Goal: Task Accomplishment & Management: Manage account settings

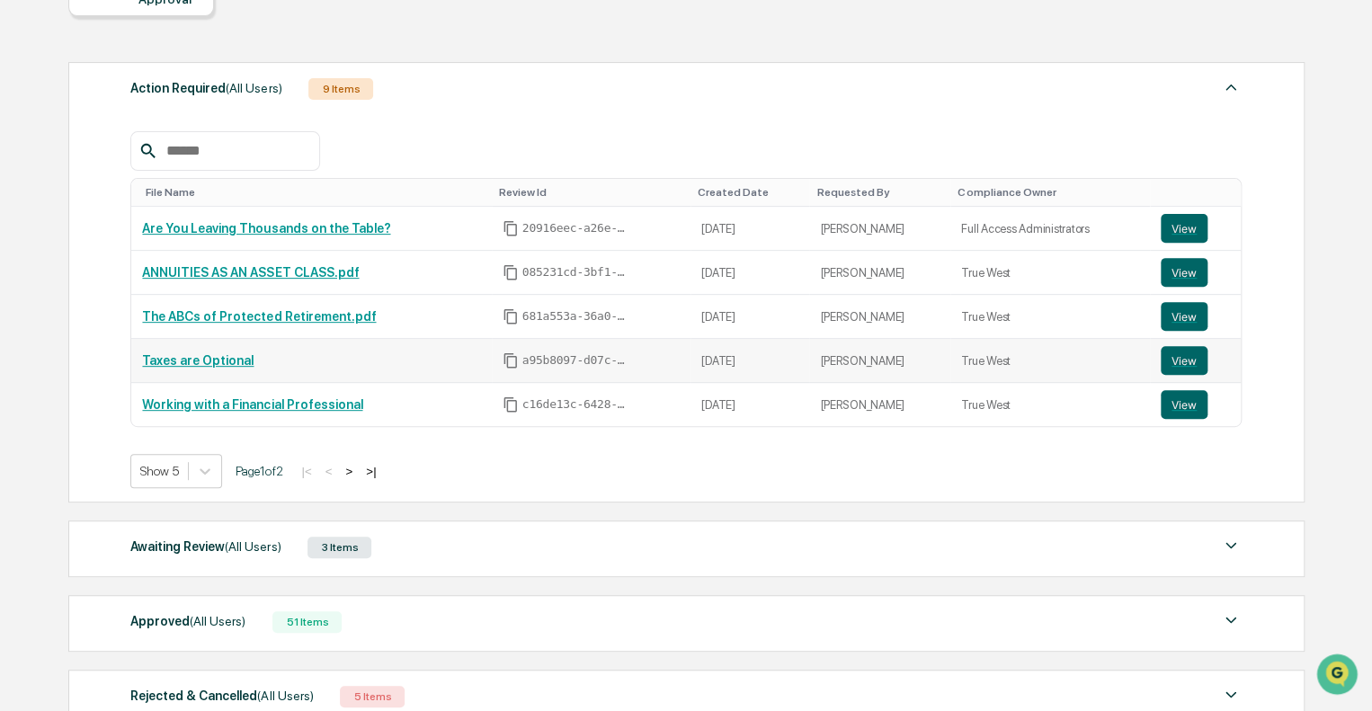
scroll to position [176, 0]
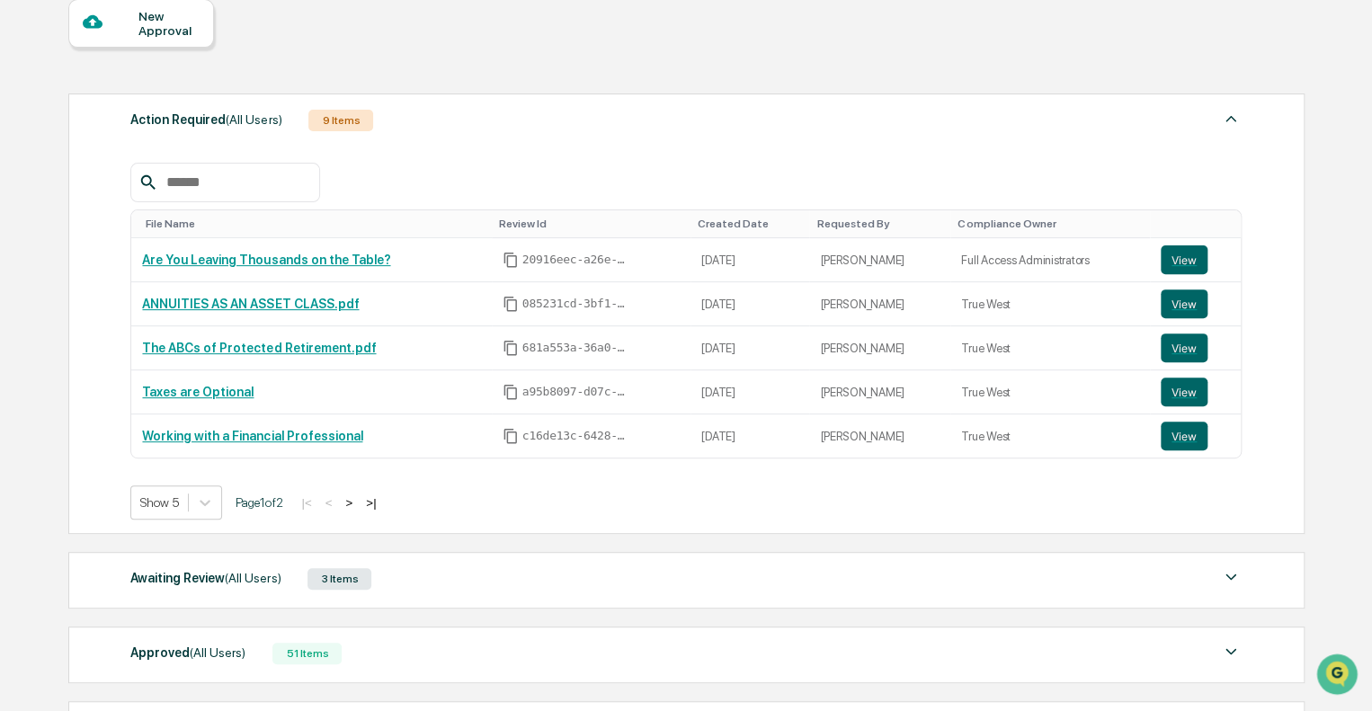
click at [554, 660] on div "Approved (All Users) 51 Items" at bounding box center [685, 653] width 1111 height 25
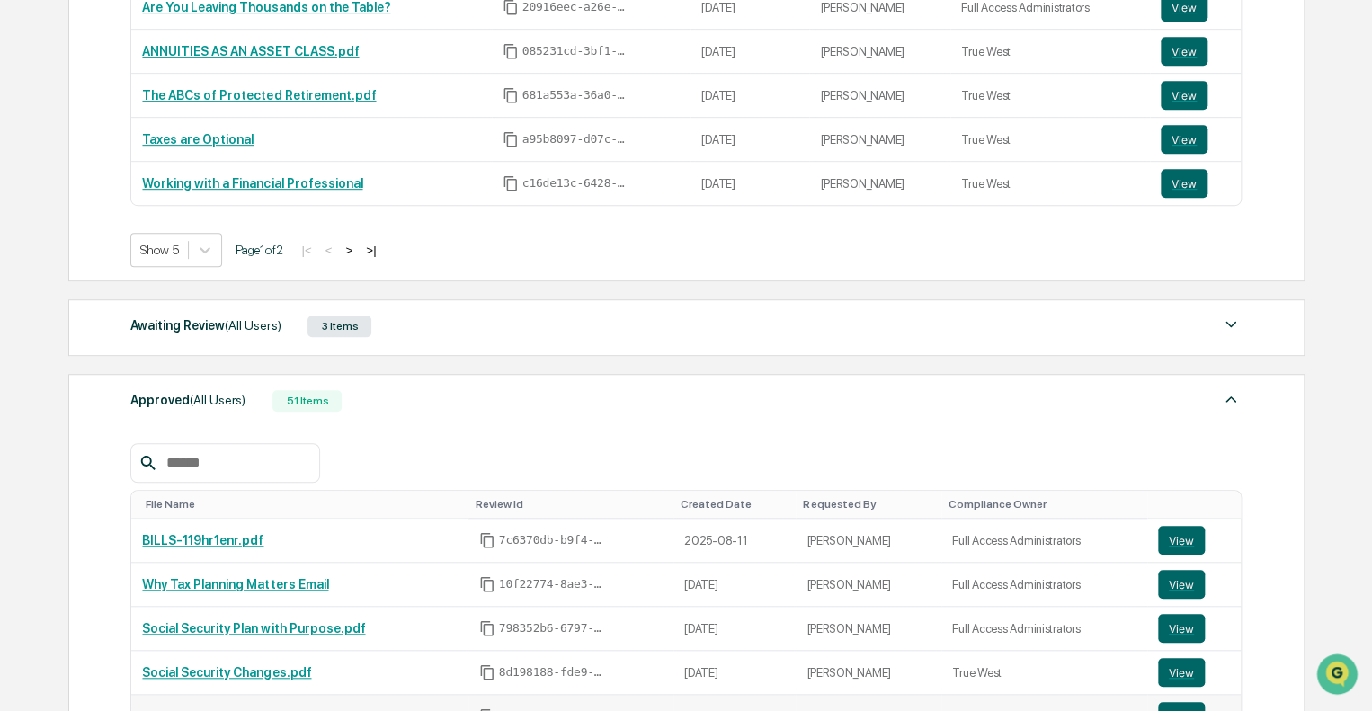
scroll to position [536, 0]
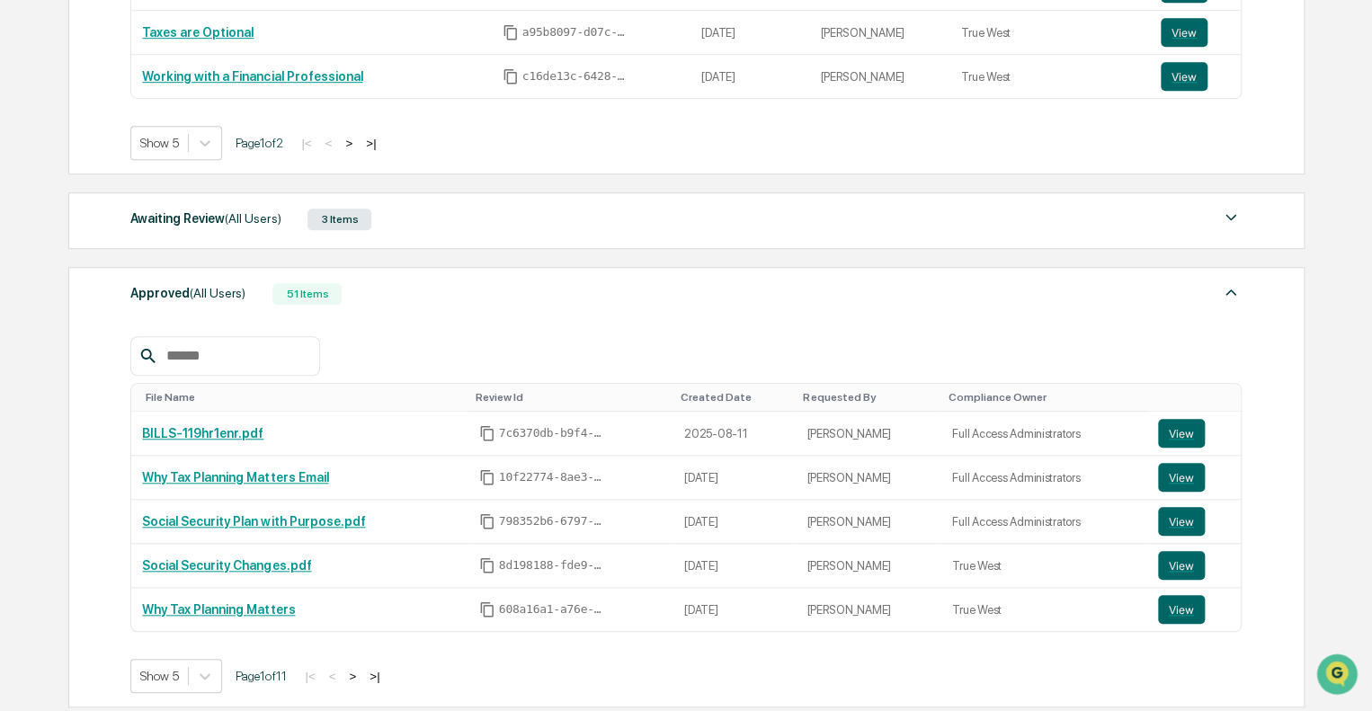
click at [447, 292] on div "Approved (All Users) 51 Items" at bounding box center [685, 293] width 1111 height 25
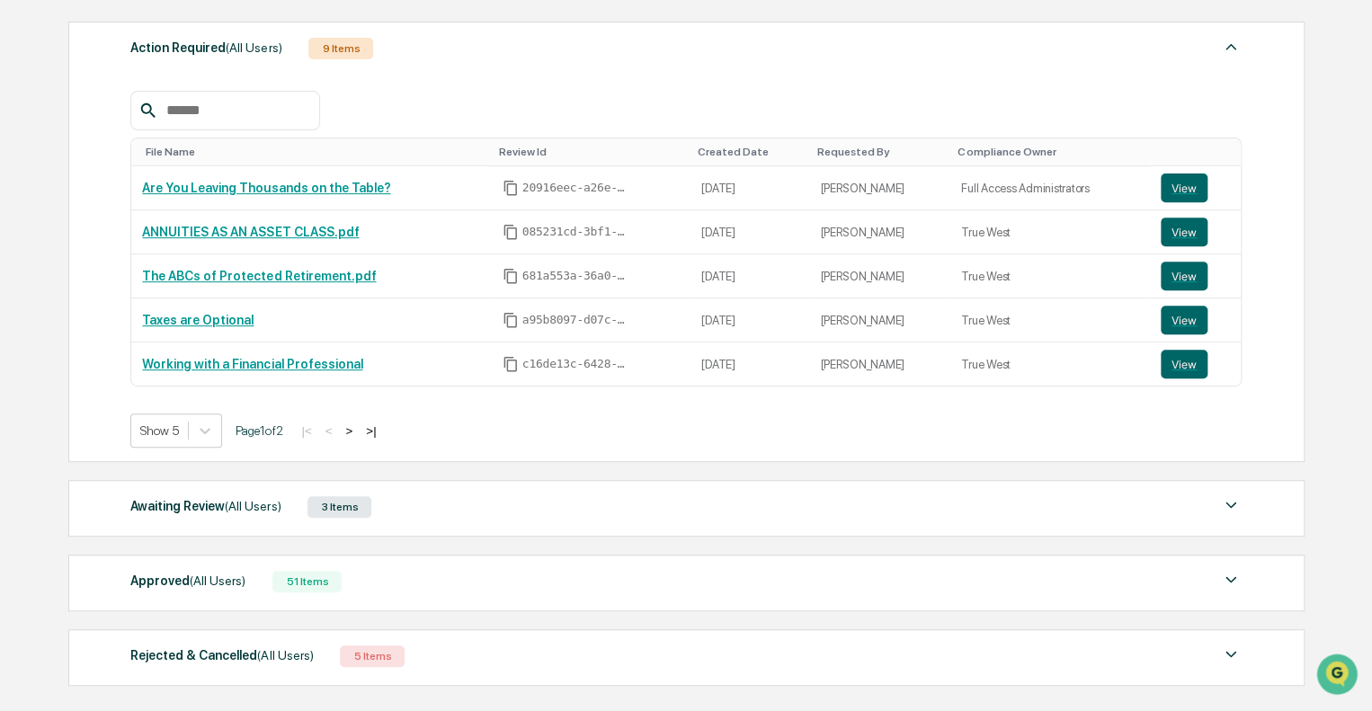
scroll to position [0, 0]
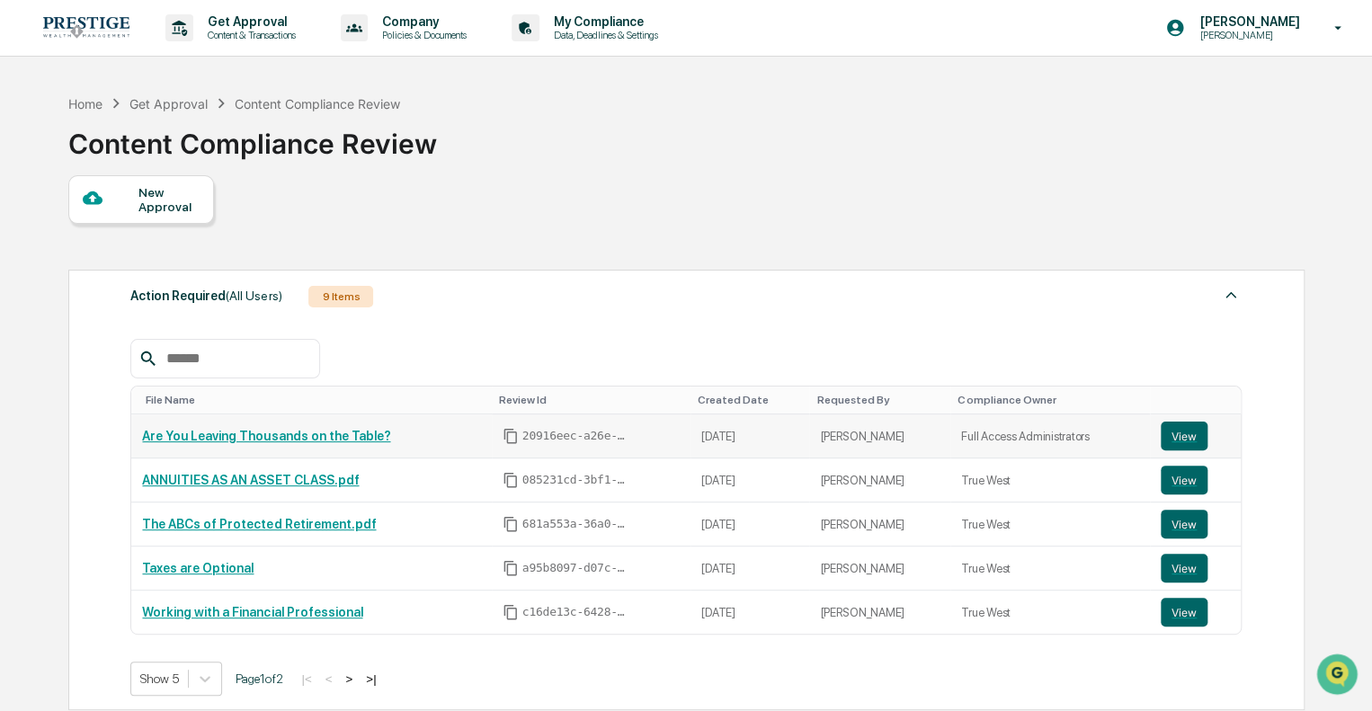
click at [325, 432] on link "Are You Leaving Thousands on the Table?" at bounding box center [266, 436] width 248 height 14
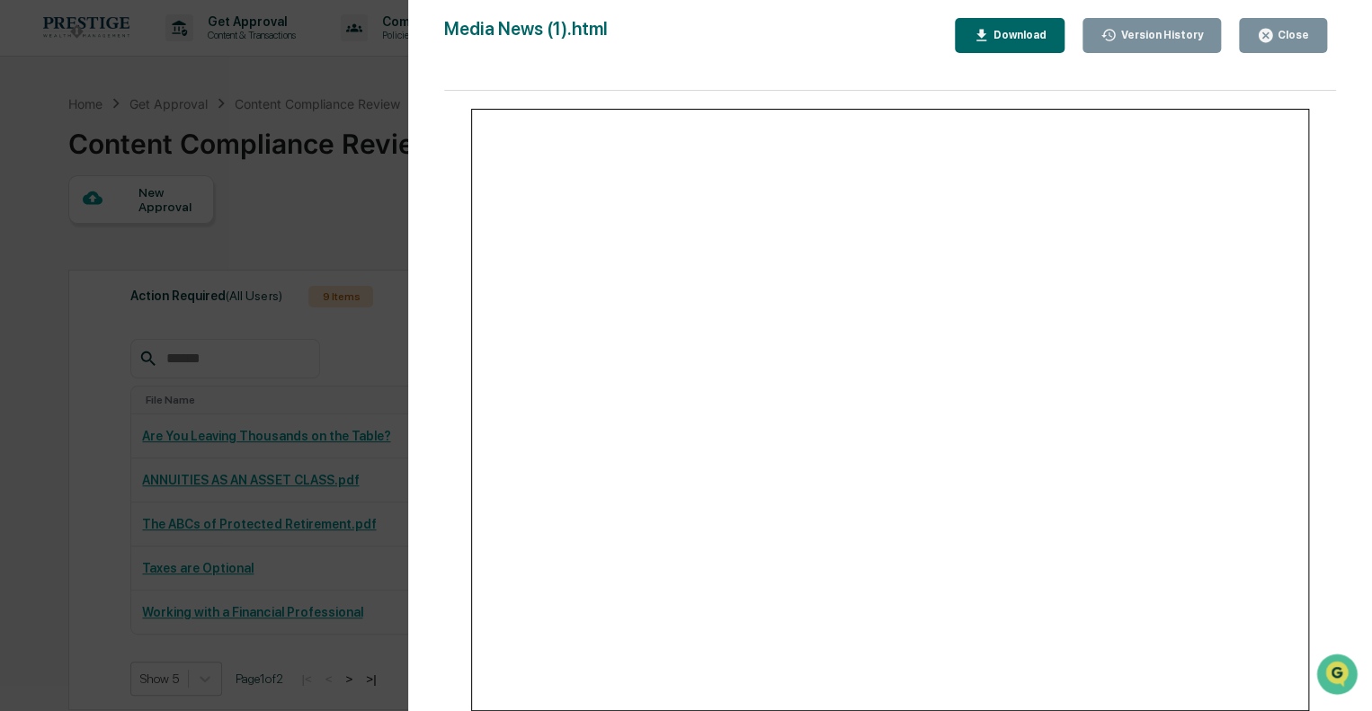
click at [241, 414] on div "Version History 08/07/2025, 04:10 PM Hannah Haessig Media News (1).html Close V…" at bounding box center [686, 355] width 1372 height 711
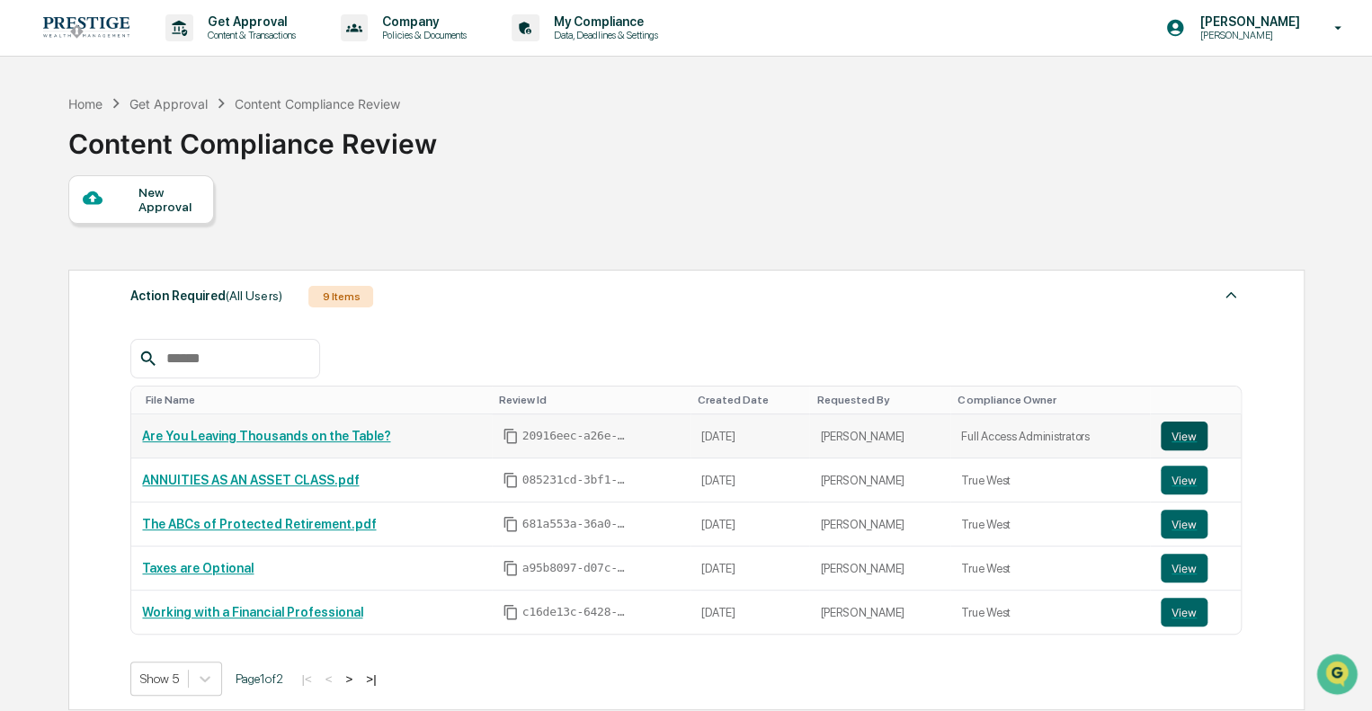
click at [1180, 445] on button "View" at bounding box center [1184, 436] width 47 height 29
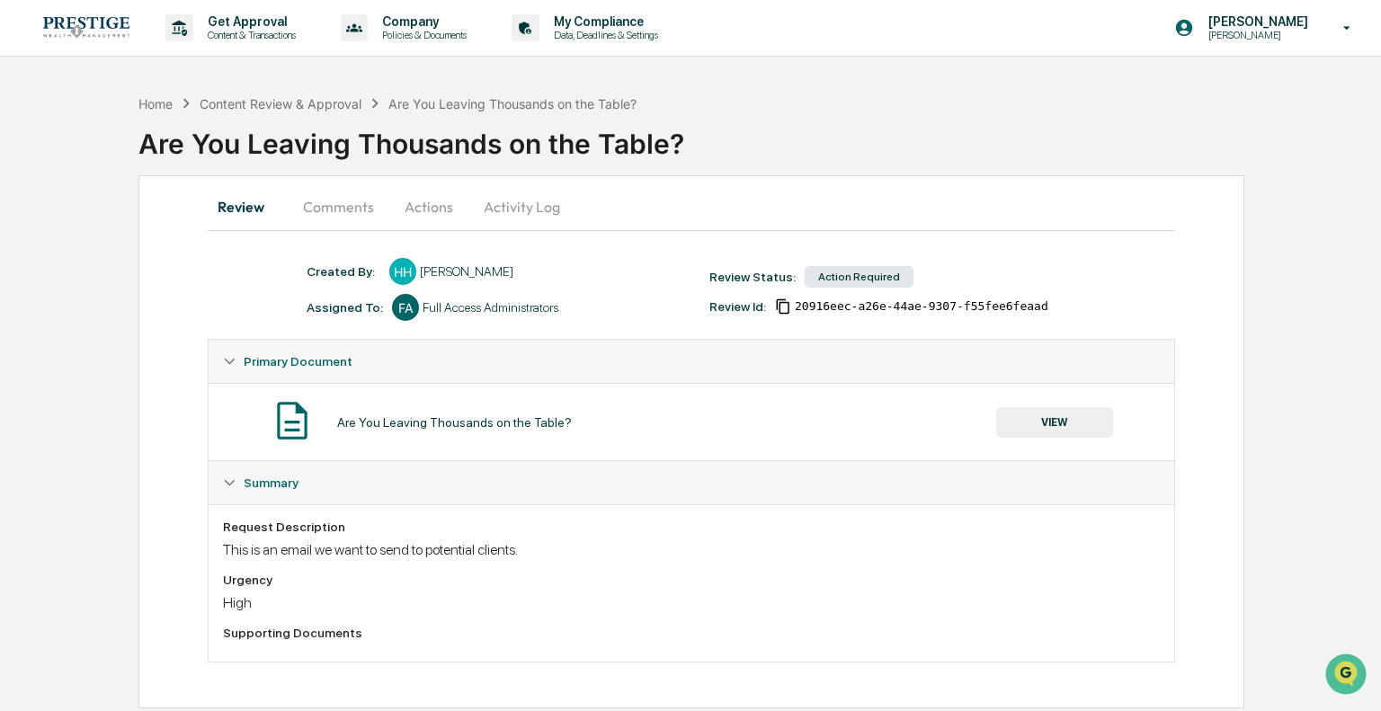
click at [1180, 445] on div "Review Comments Actions Activity Log Created By: ‎ ‎ HH Hannah Haessig Assigned…" at bounding box center [691, 441] width 1107 height 533
click at [345, 215] on button "Comments" at bounding box center [339, 206] width 100 height 43
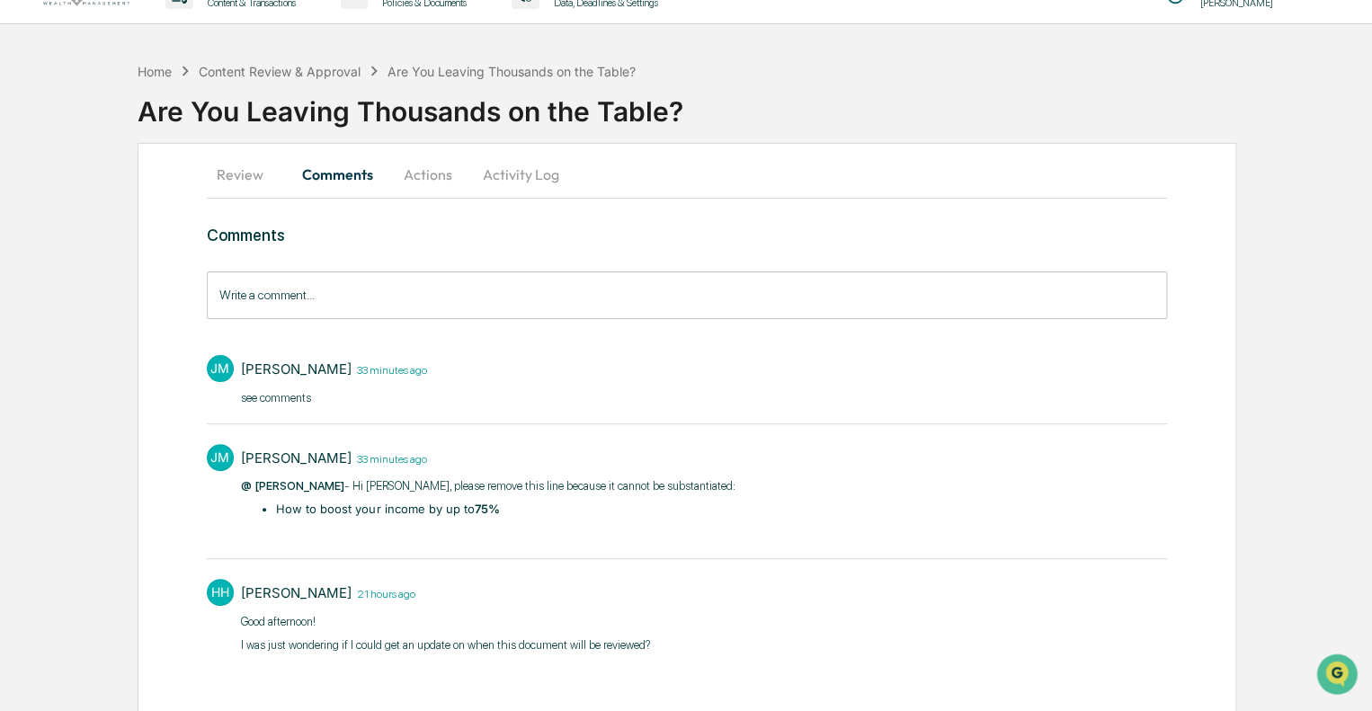
scroll to position [50, 0]
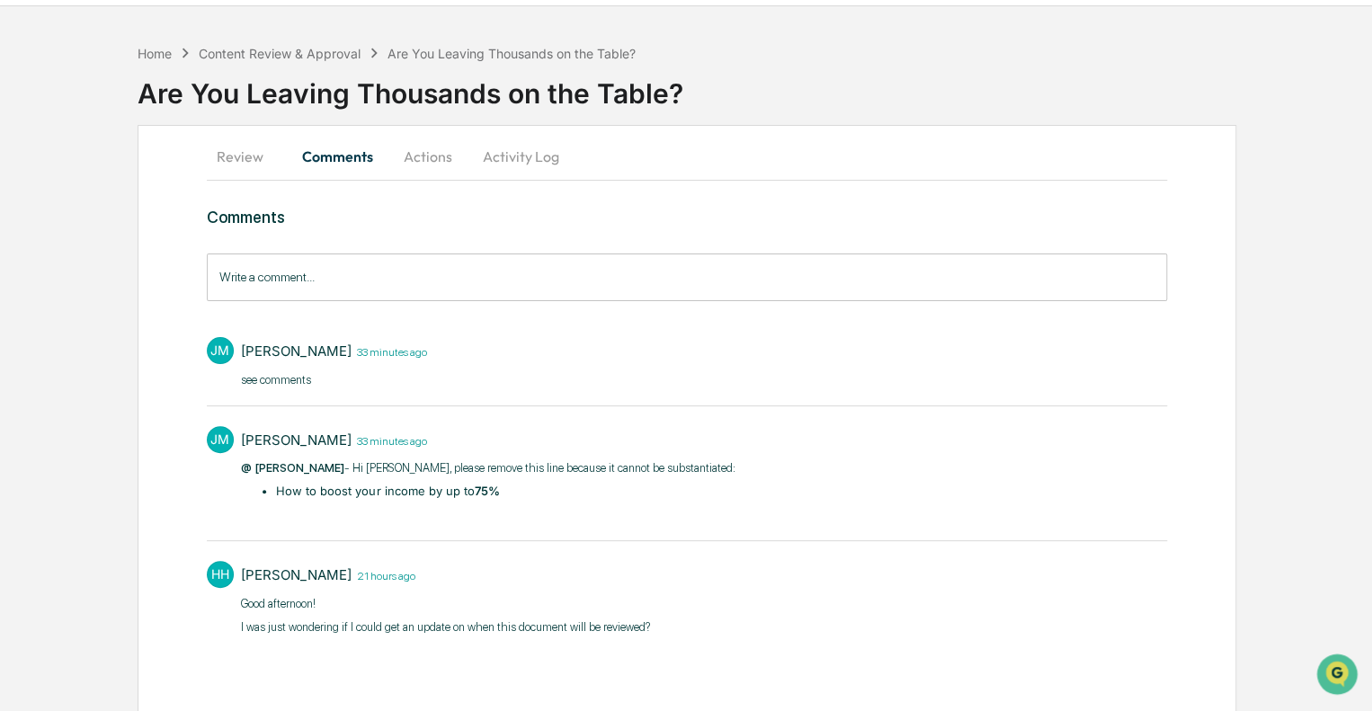
click at [277, 379] on p "see comments​" at bounding box center [334, 380] width 186 height 18
click at [240, 165] on button "Review" at bounding box center [247, 156] width 81 height 43
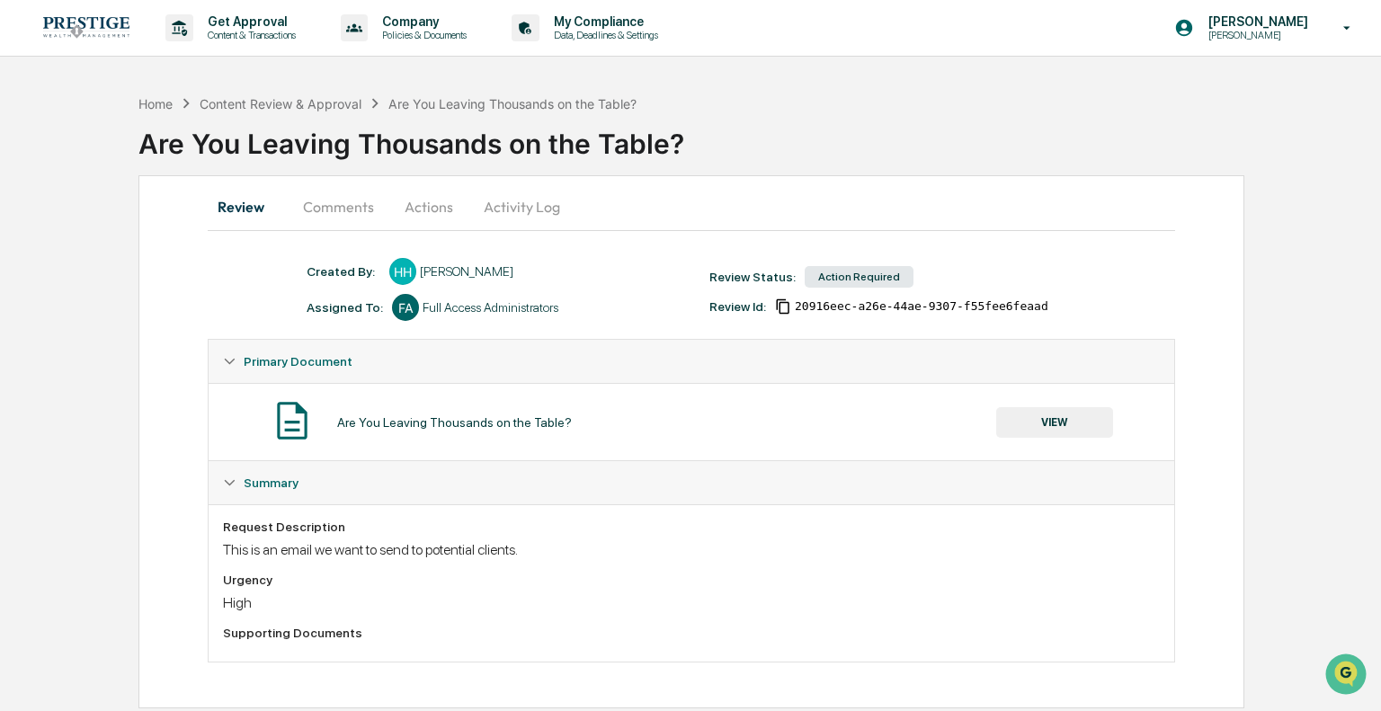
click at [1060, 423] on button "VIEW" at bounding box center [1054, 422] width 117 height 31
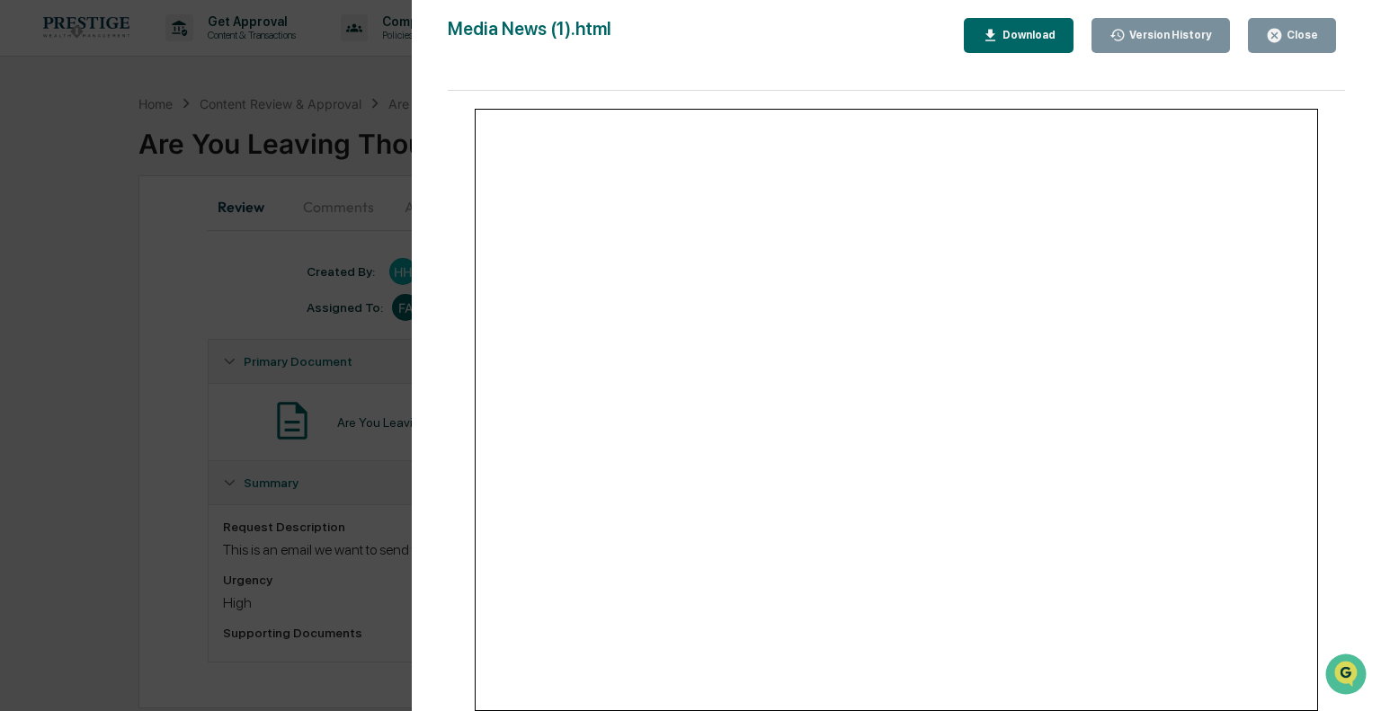
click at [310, 294] on div "Version History 08/07/2025, 04:10 PM Hannah Haessig Media News (1).html Close V…" at bounding box center [690, 355] width 1381 height 711
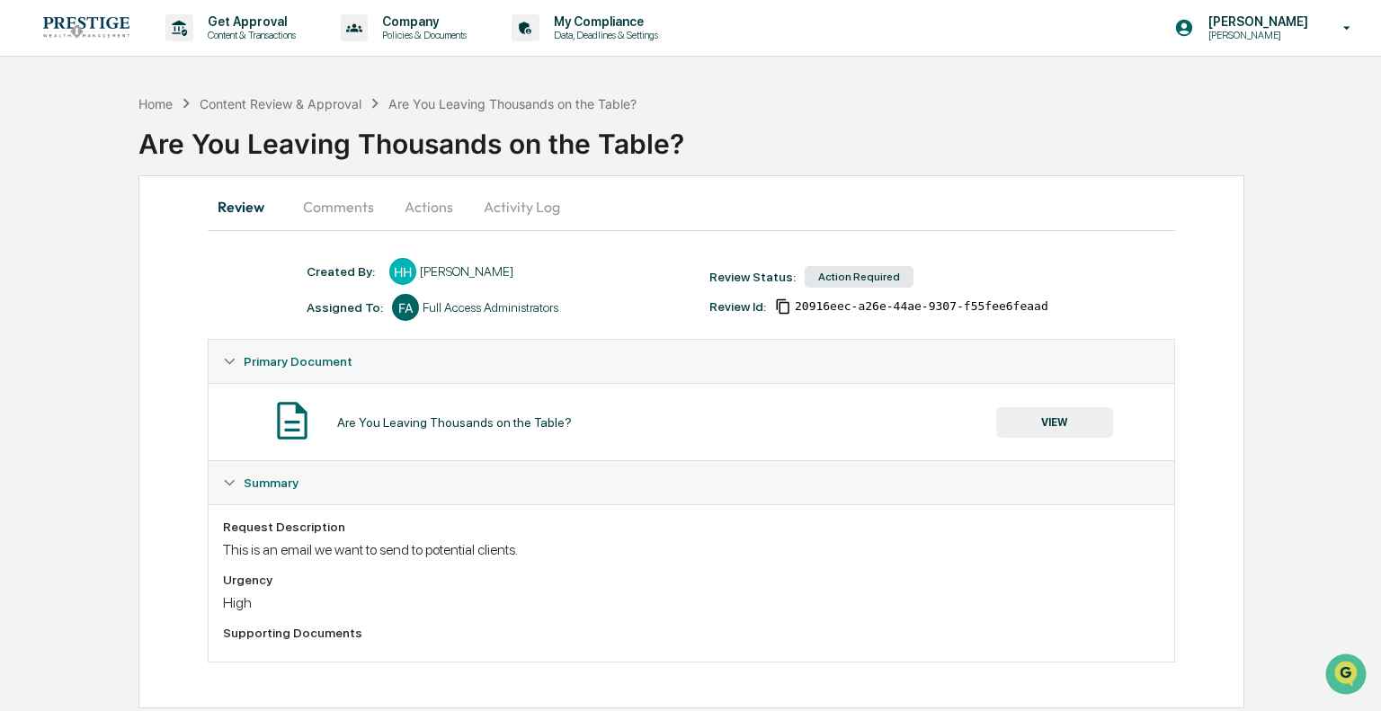
click at [334, 201] on button "Comments" at bounding box center [339, 206] width 100 height 43
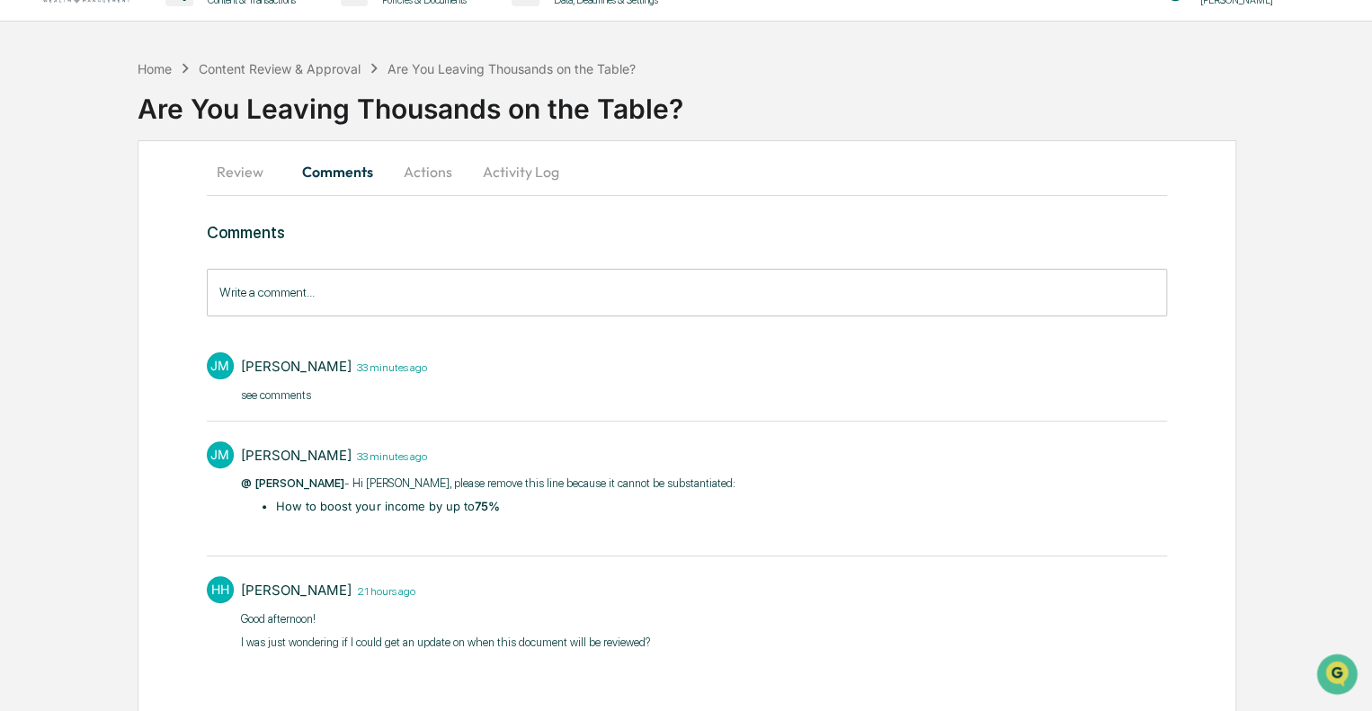
scroll to position [50, 0]
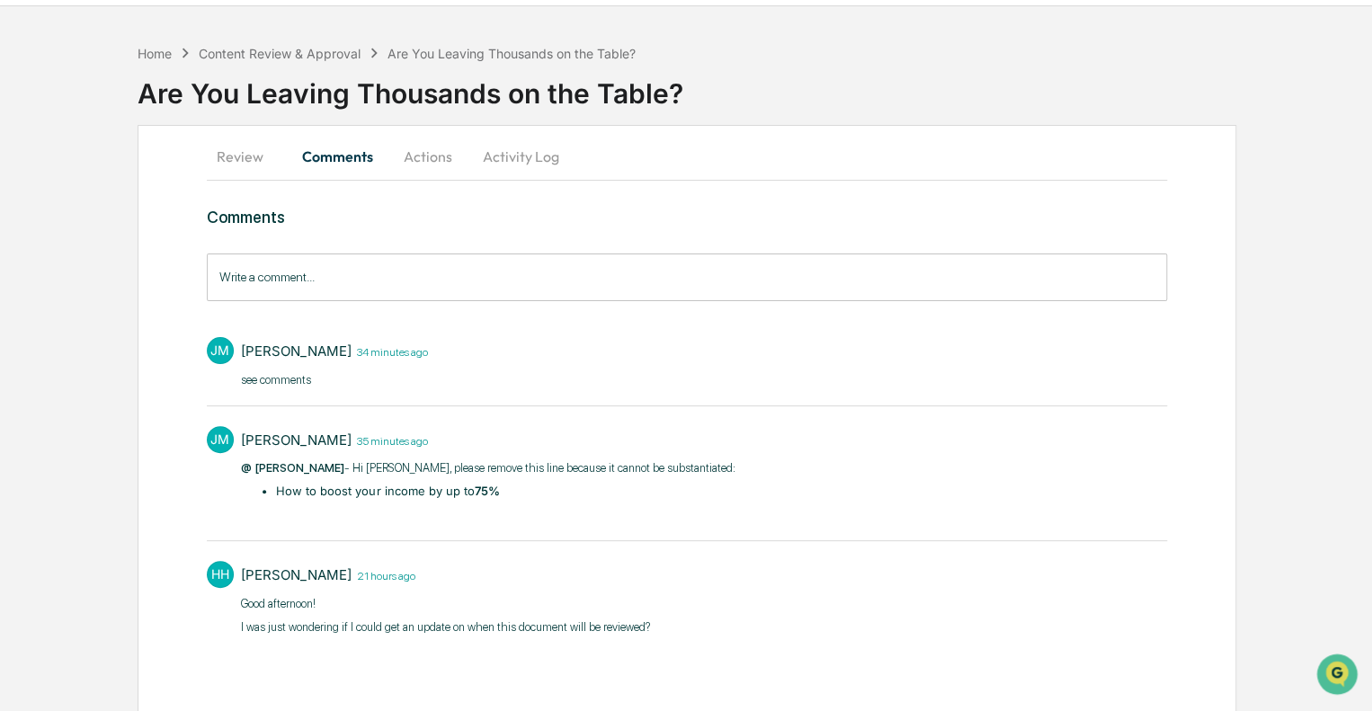
click at [423, 168] on button "Actions" at bounding box center [428, 156] width 81 height 43
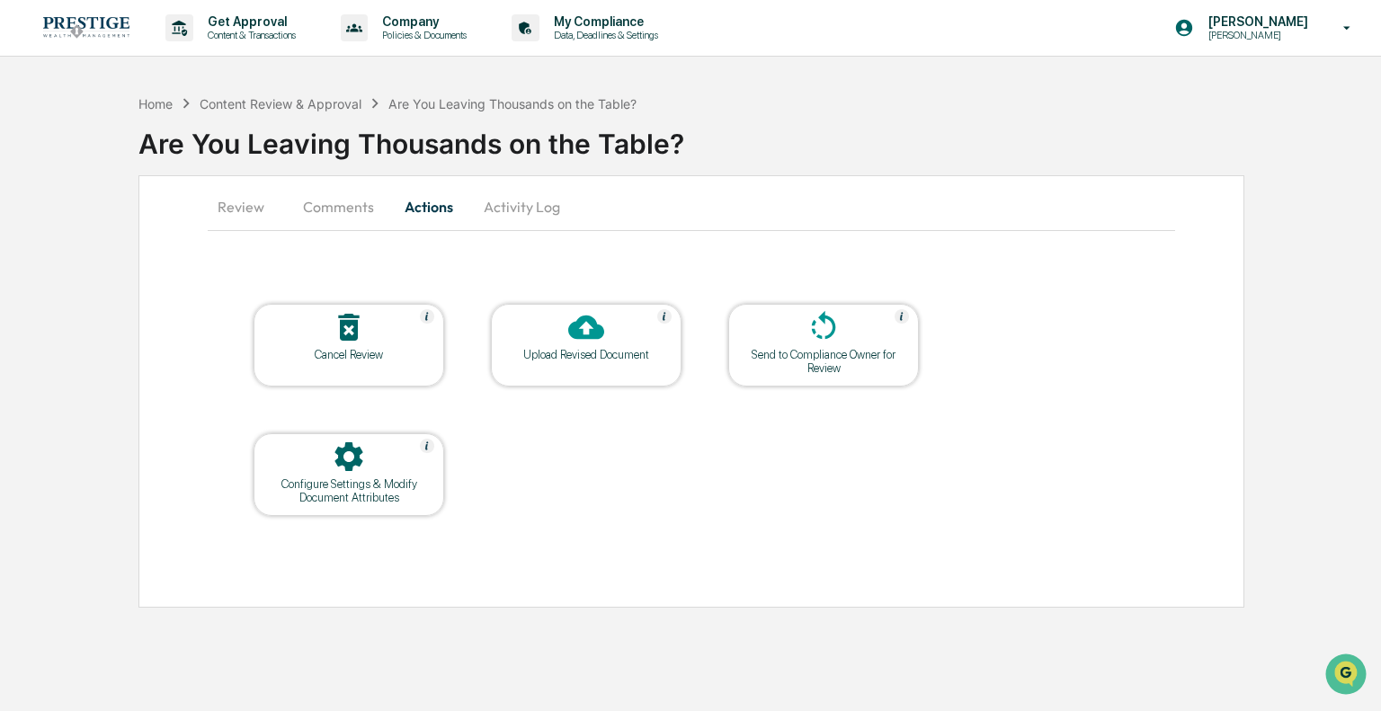
click at [605, 352] on div "Upload Revised Document" at bounding box center [586, 354] width 162 height 13
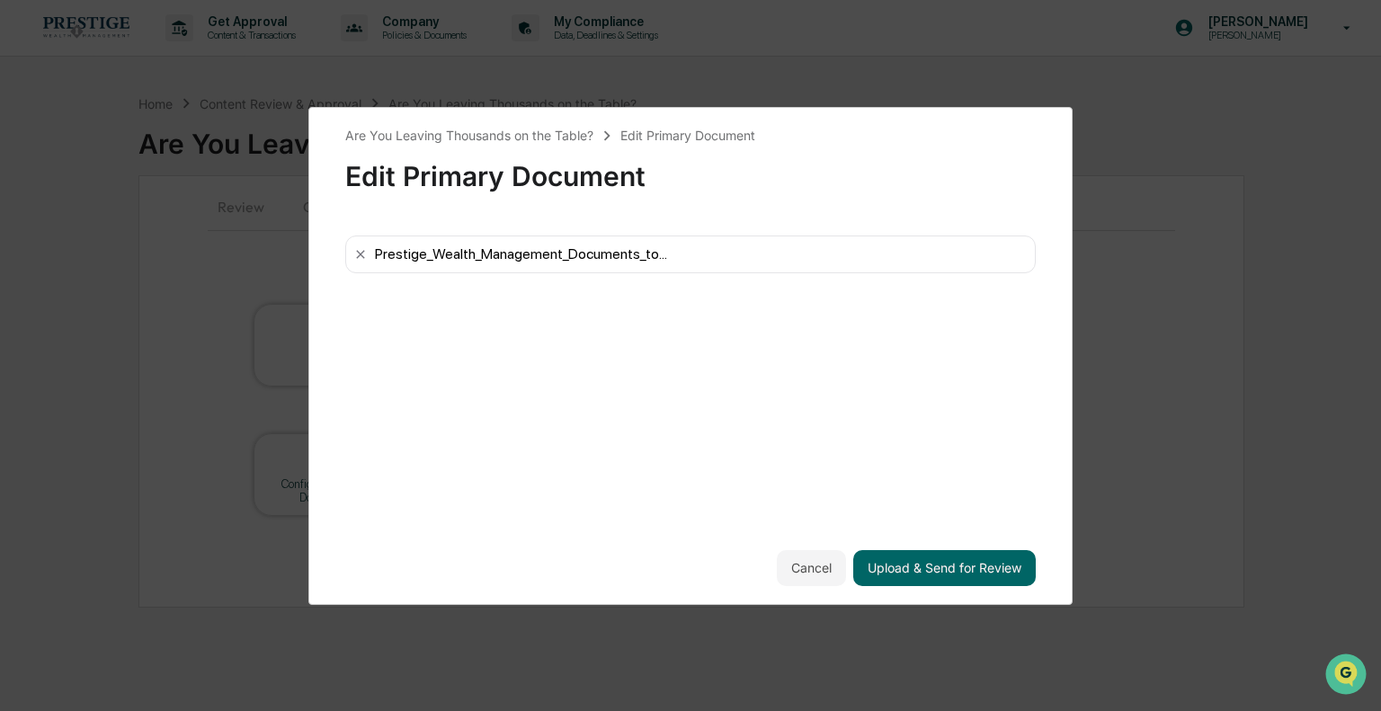
click at [368, 248] on div "Prestige_Wealth_Management_Documents_to..." at bounding box center [690, 255] width 690 height 38
click at [355, 248] on icon at bounding box center [360, 254] width 14 height 14
click at [944, 561] on button "Upload & Send for Review" at bounding box center [944, 568] width 183 height 36
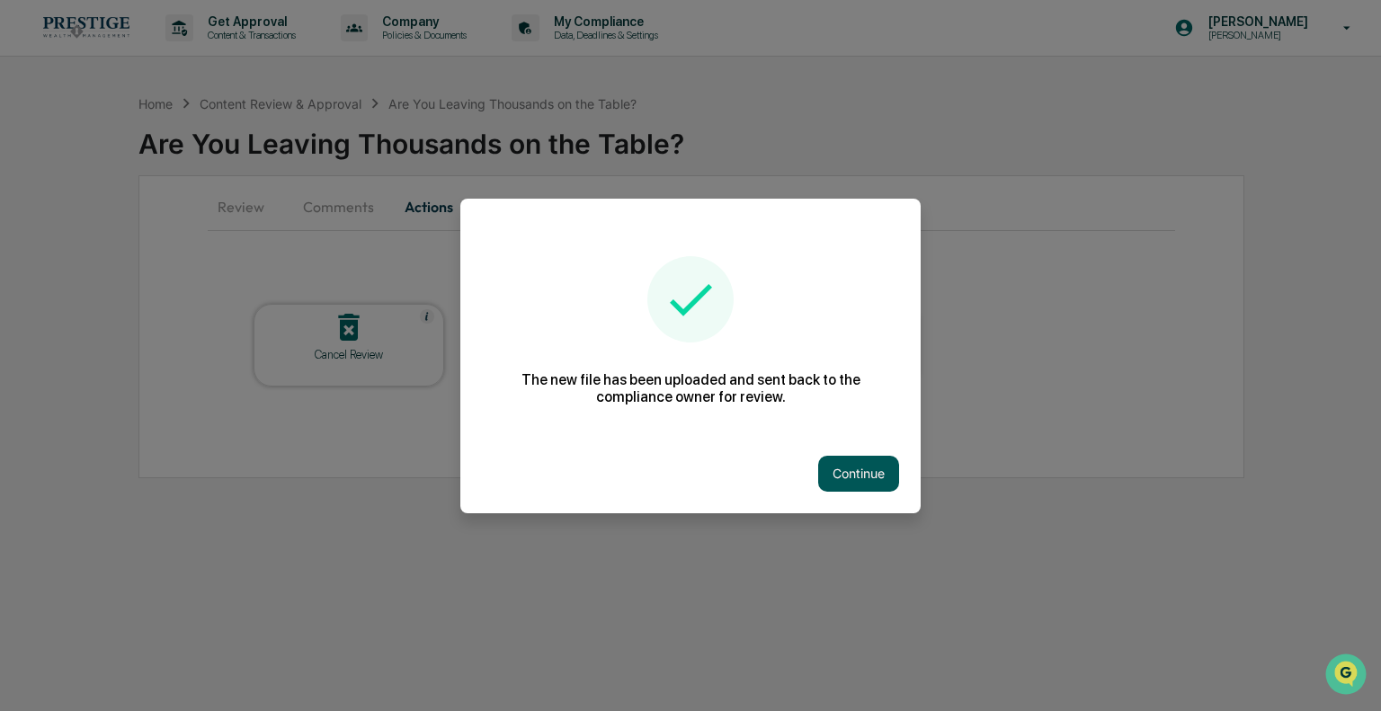
click at [859, 462] on button "Continue" at bounding box center [858, 474] width 81 height 36
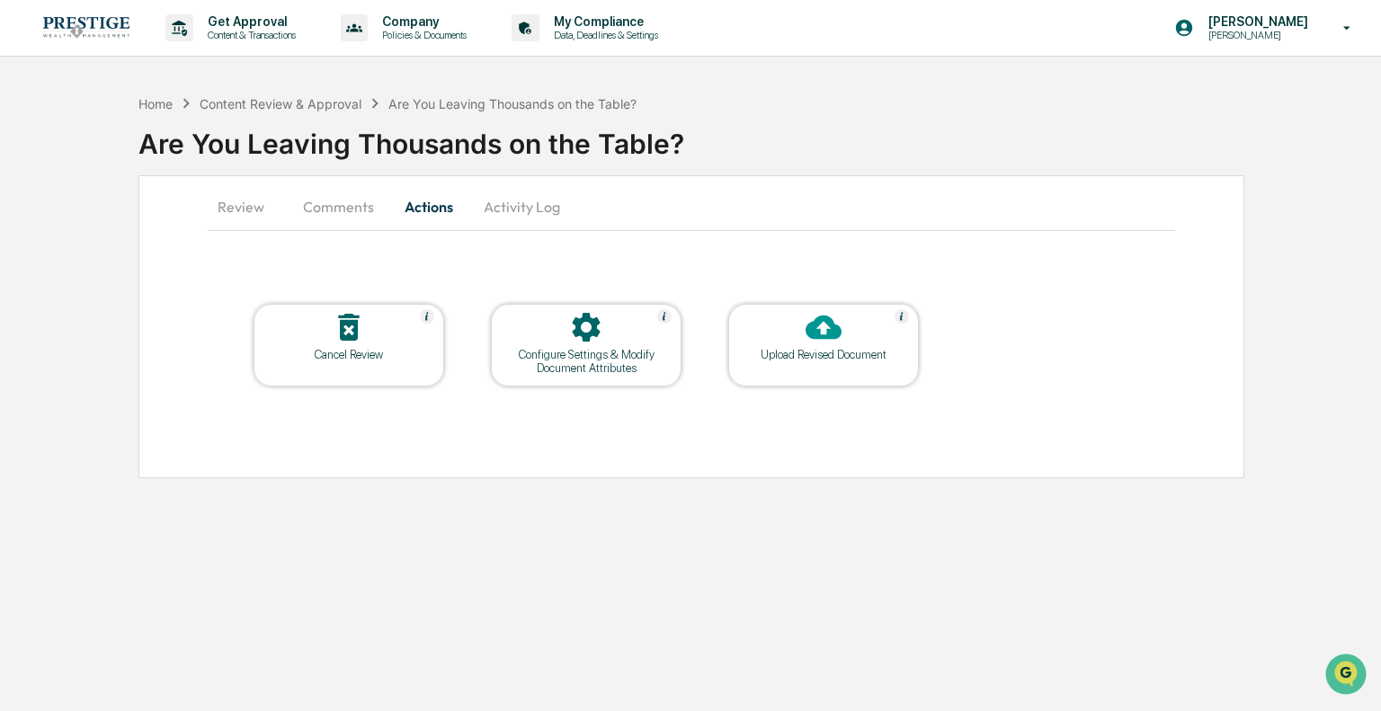
click at [939, 133] on div "Are You Leaving Thousands on the Table?" at bounding box center [759, 136] width 1243 height 47
click at [324, 98] on div "Content Review & Approval" at bounding box center [281, 103] width 162 height 15
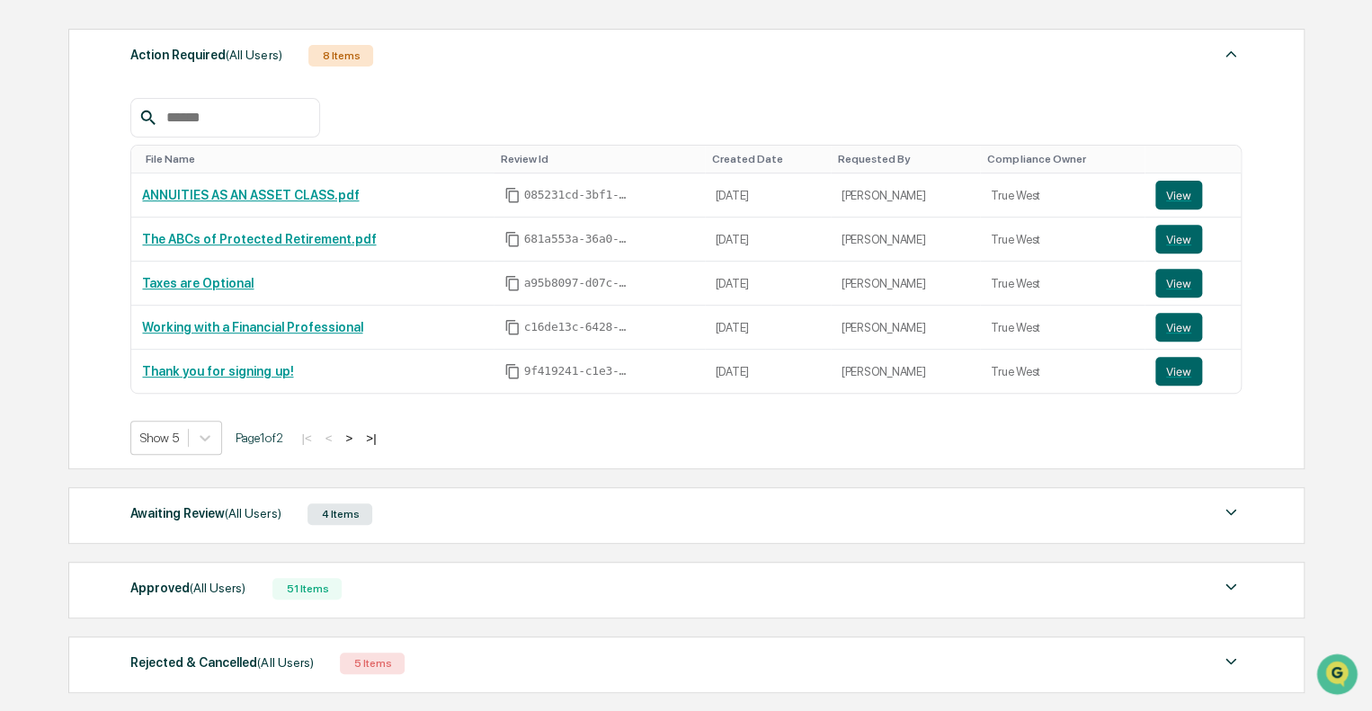
scroll to position [270, 0]
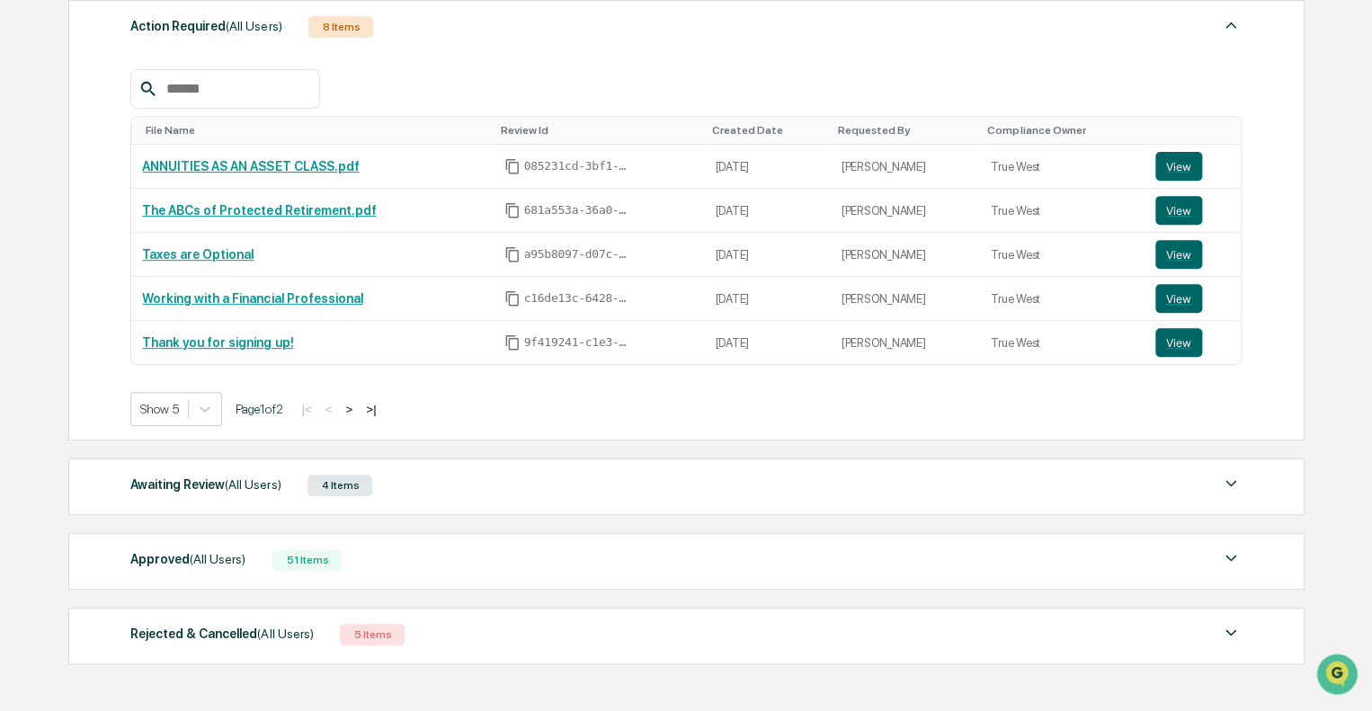
click at [971, 566] on div "Approved (All Users) 51 Items" at bounding box center [685, 560] width 1111 height 25
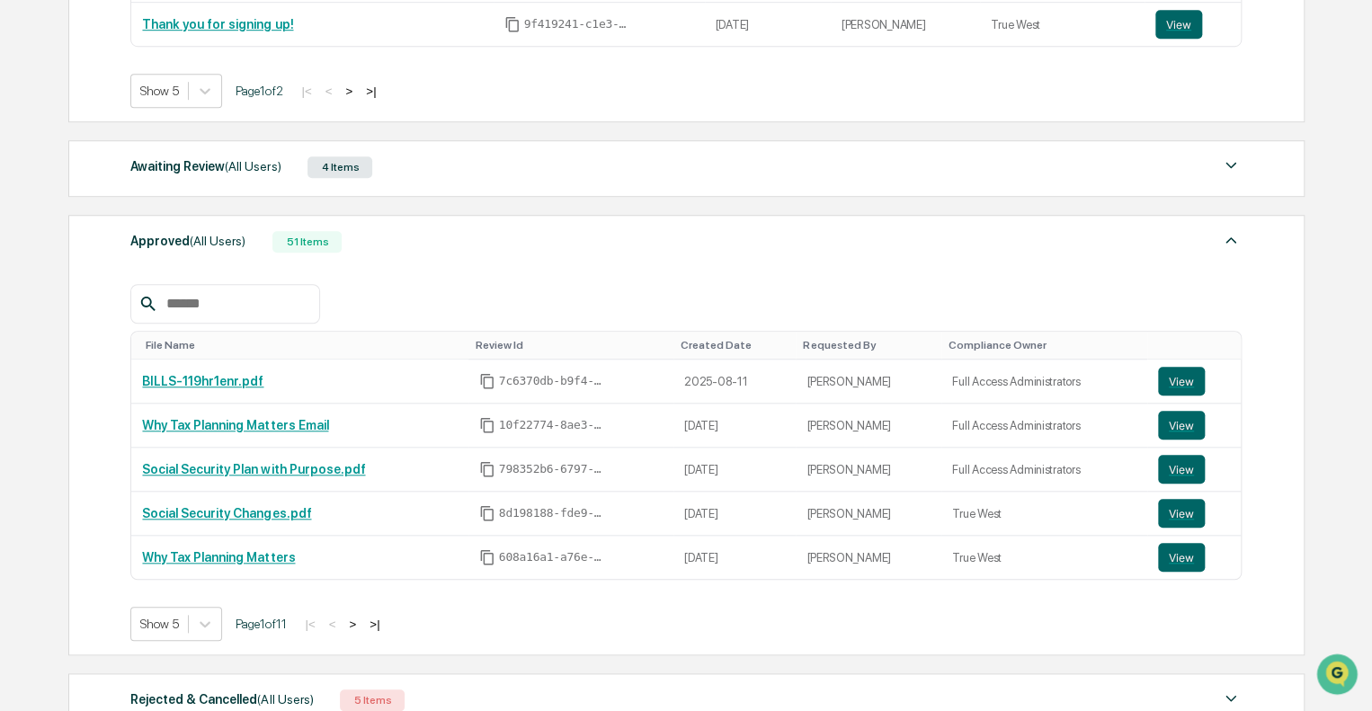
scroll to position [629, 0]
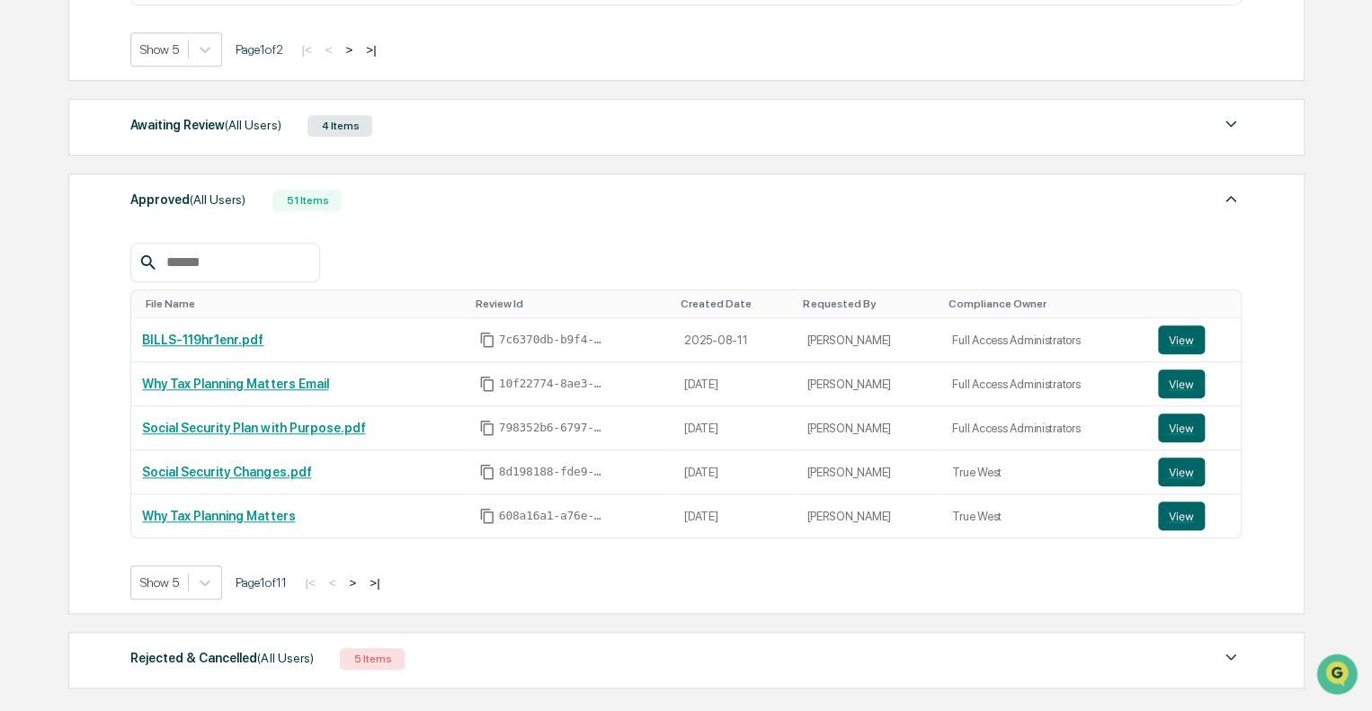
click at [806, 203] on div "Approved (All Users) 51 Items" at bounding box center [685, 200] width 1111 height 25
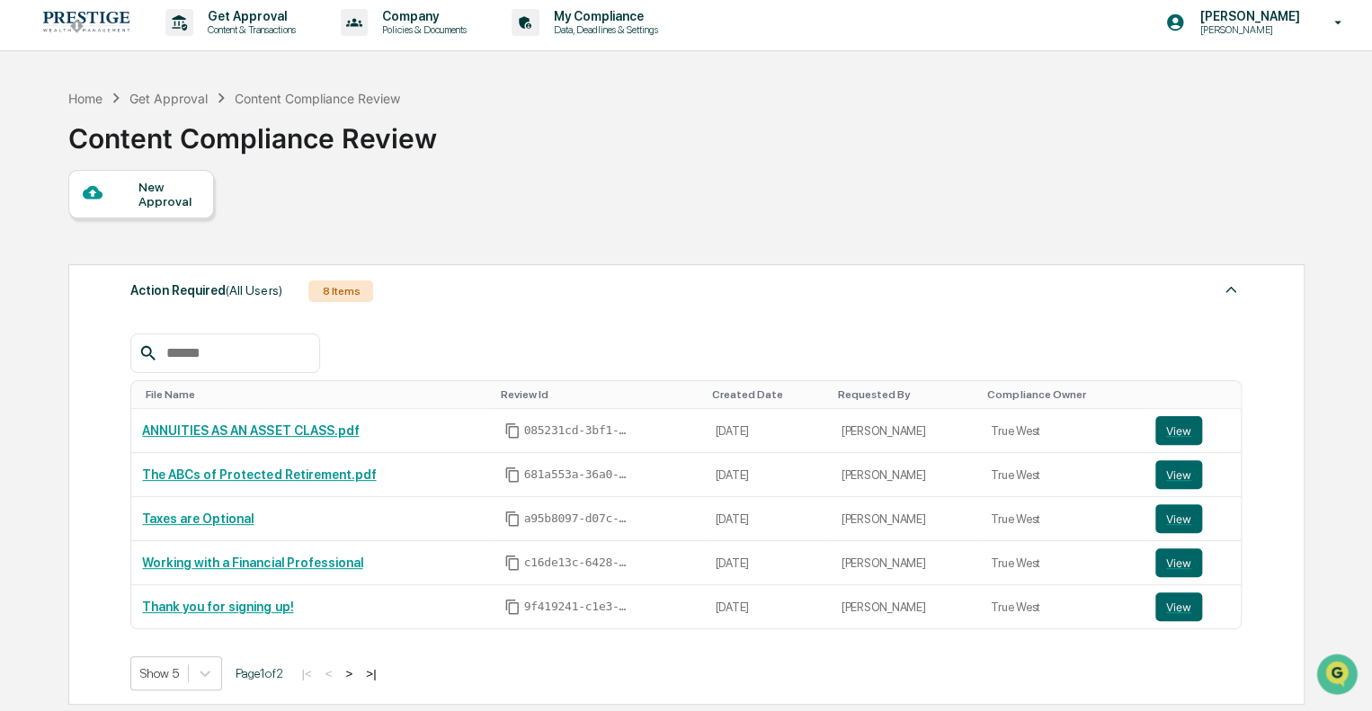
scroll to position [0, 0]
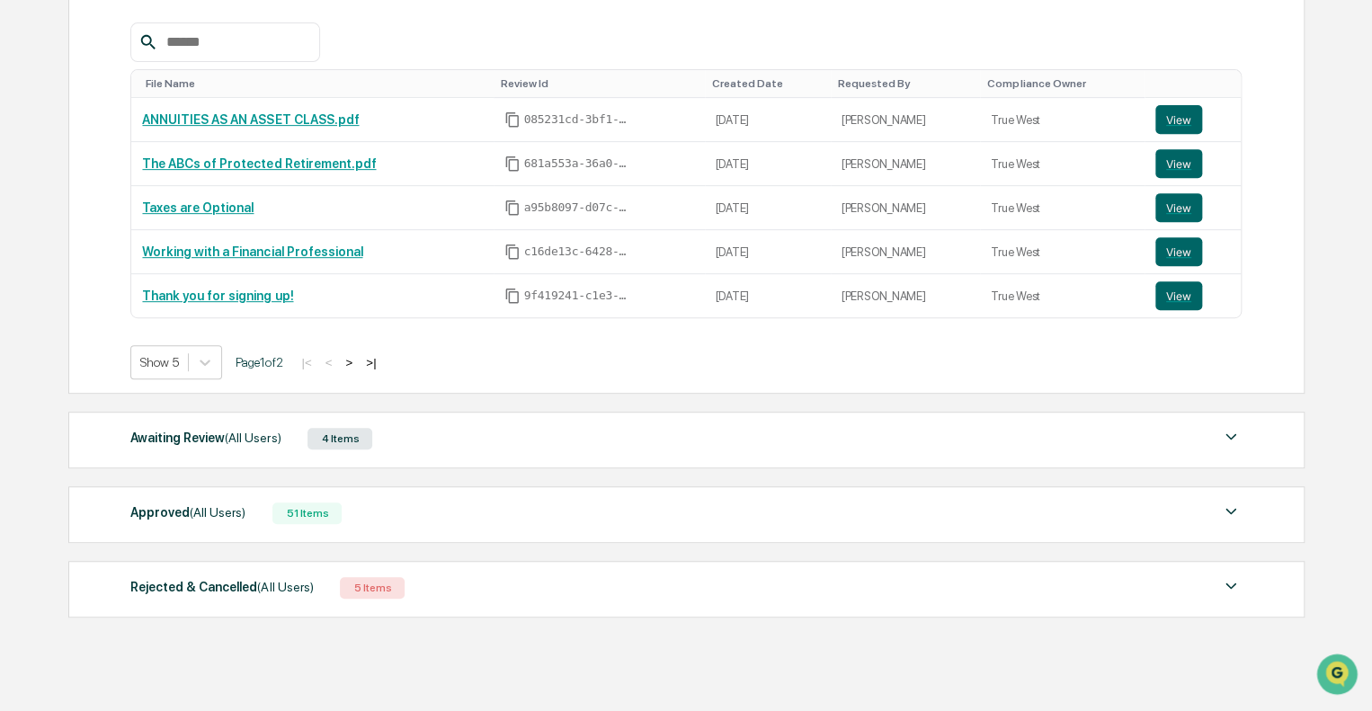
scroll to position [356, 0]
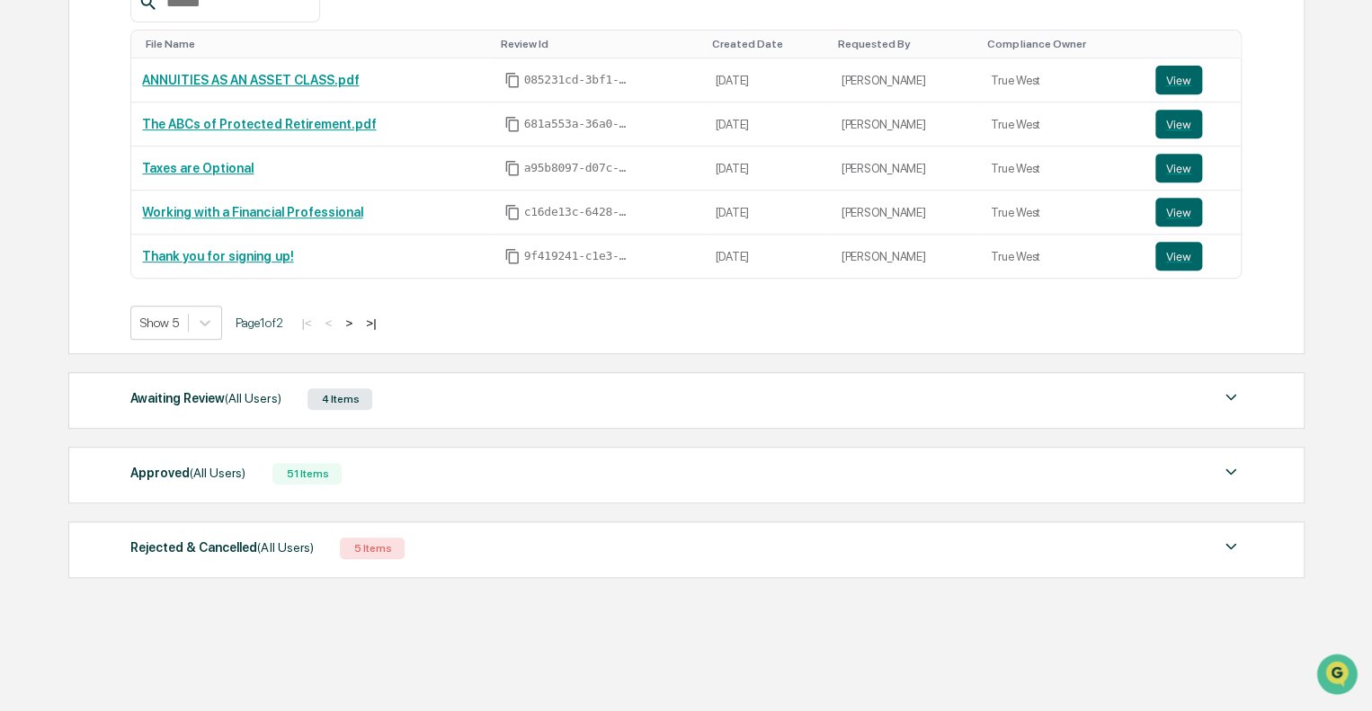
click at [596, 387] on div "Awaiting Review (All Users) 4 Items" at bounding box center [685, 399] width 1111 height 25
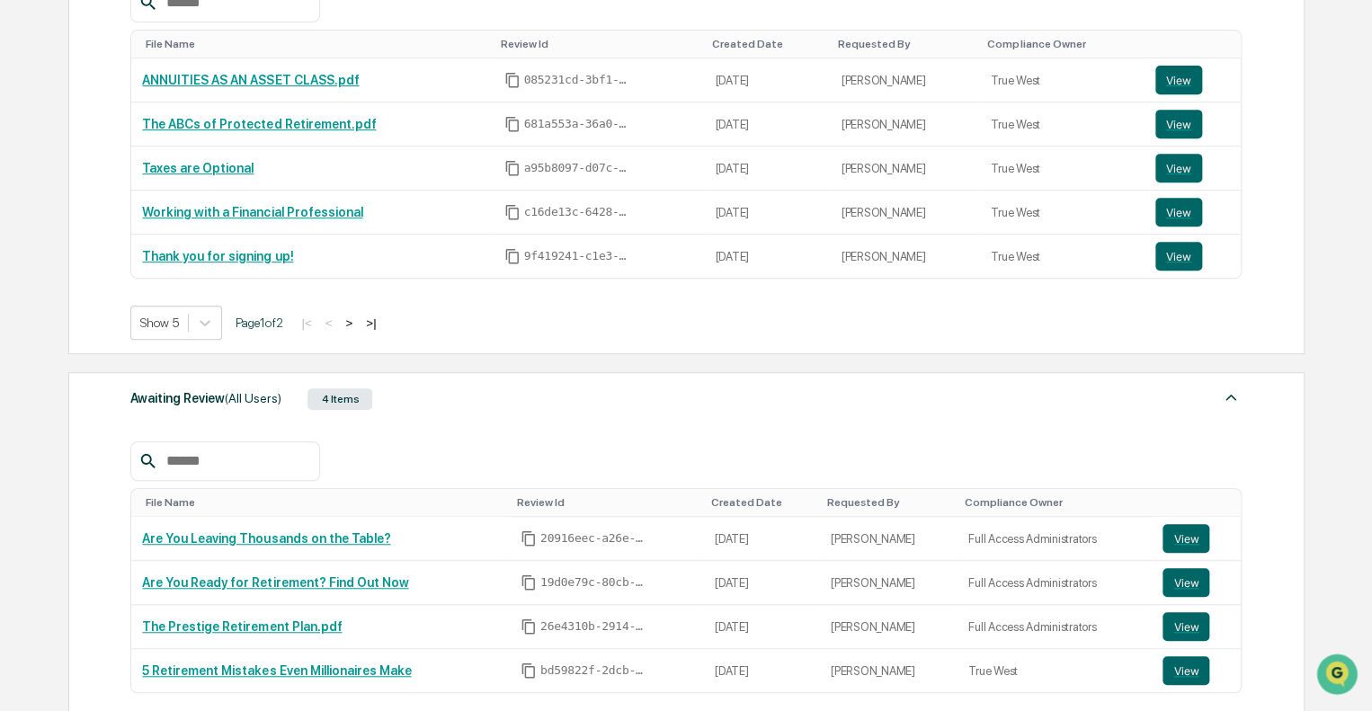
click at [596, 387] on div "Awaiting Review (All Users) 4 Items" at bounding box center [685, 399] width 1111 height 25
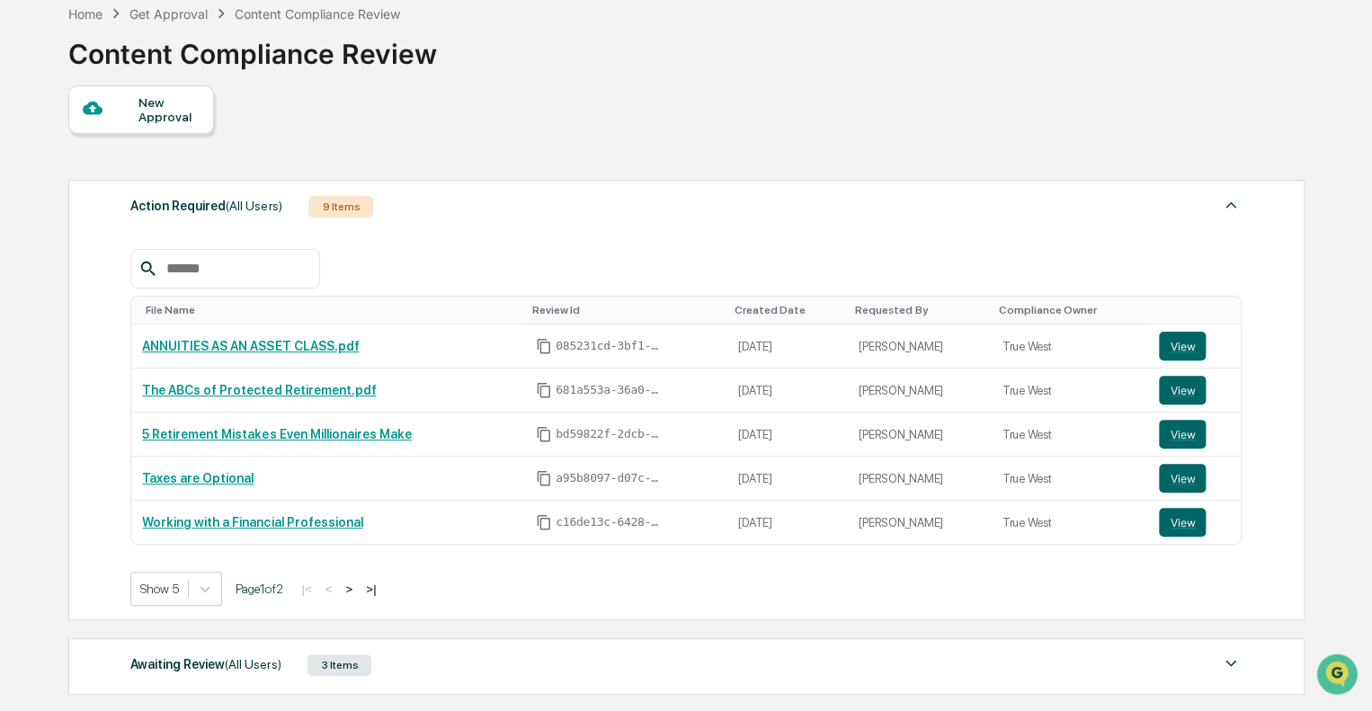
scroll to position [86, 0]
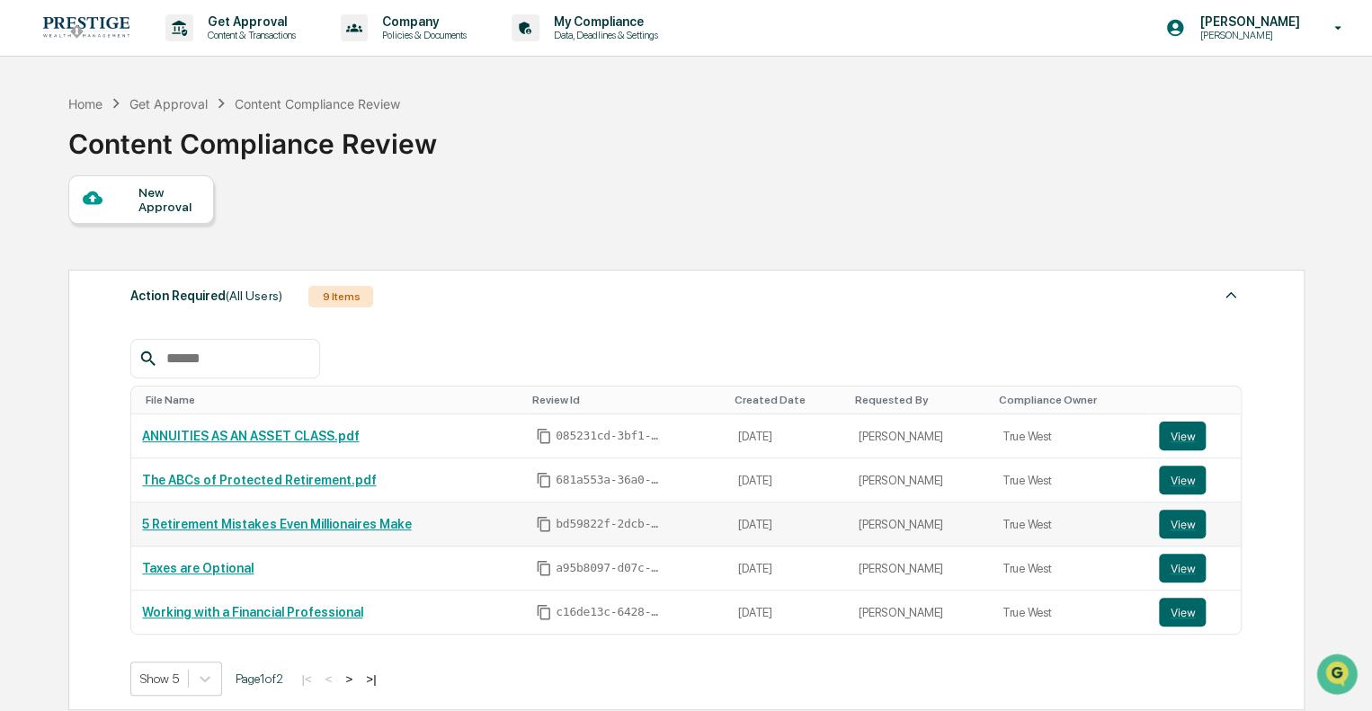
click at [343, 526] on link "5 Retirement Mistakes Even Millionaires Make" at bounding box center [276, 524] width 269 height 14
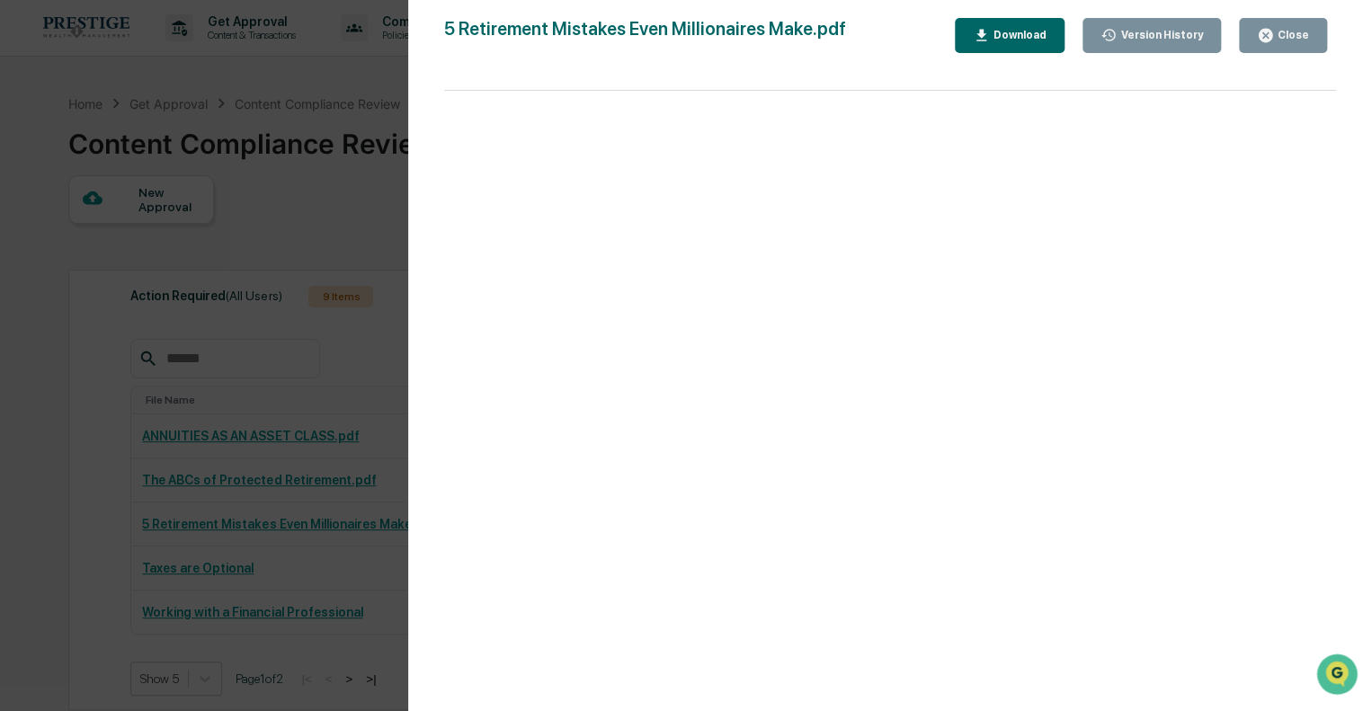
click at [334, 383] on div "Version History 07/28/2025, 05:31 PM Hannah Haessig 5 Retirement Mistakes Even …" at bounding box center [686, 355] width 1372 height 711
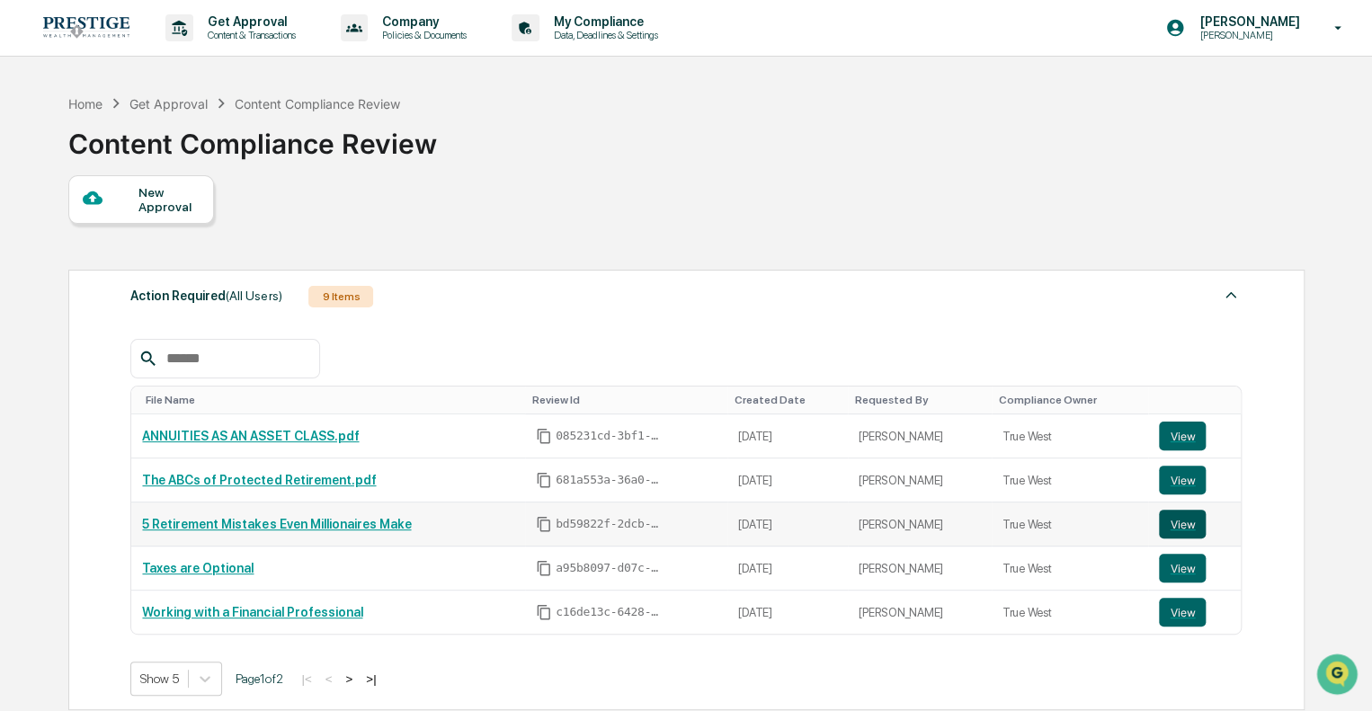
click at [1165, 528] on button "View" at bounding box center [1182, 524] width 47 height 29
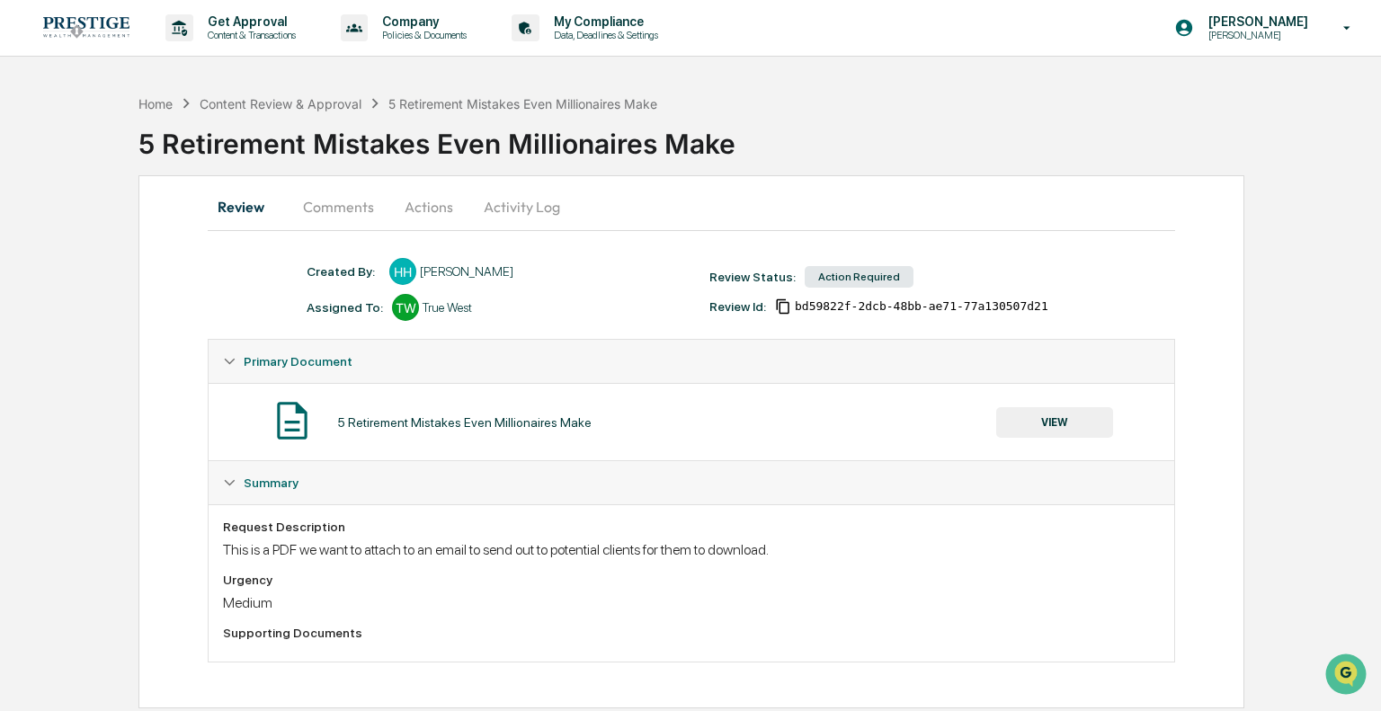
click at [351, 199] on button "Comments" at bounding box center [339, 206] width 100 height 43
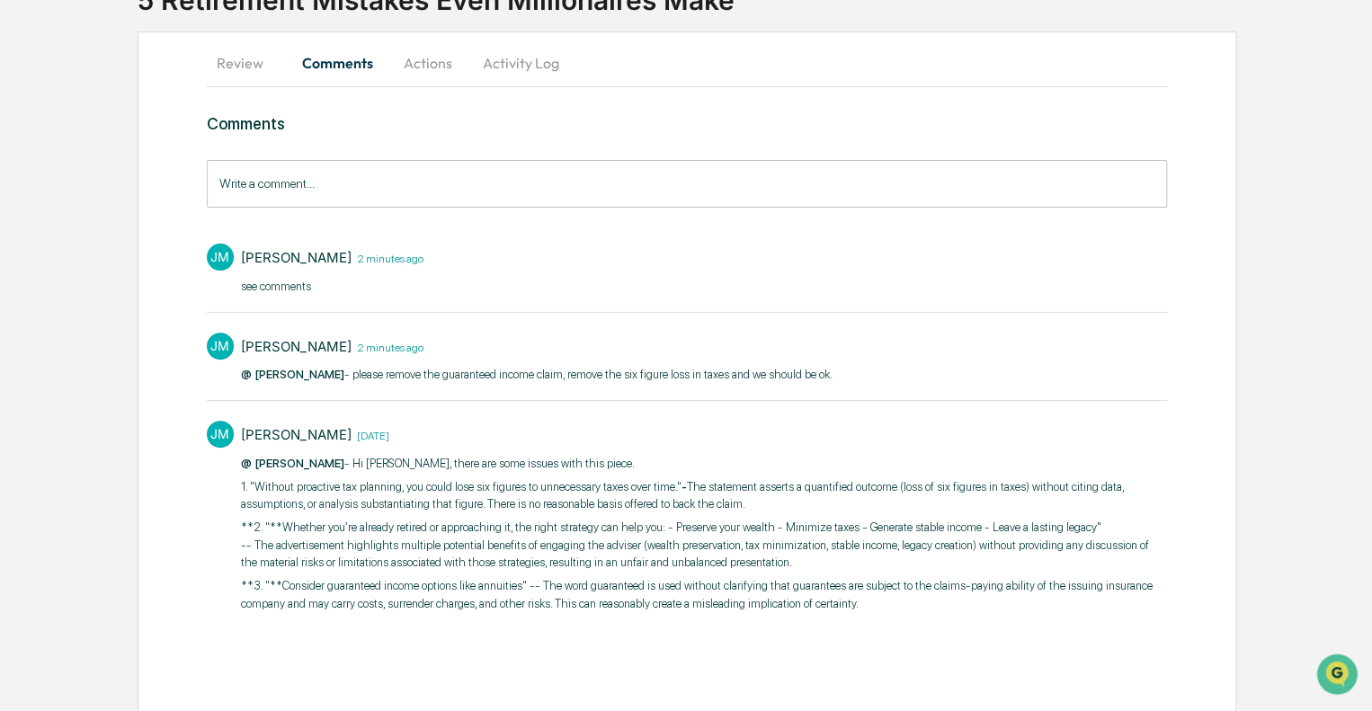
scroll to position [144, 0]
click at [252, 53] on button "Review" at bounding box center [247, 62] width 81 height 43
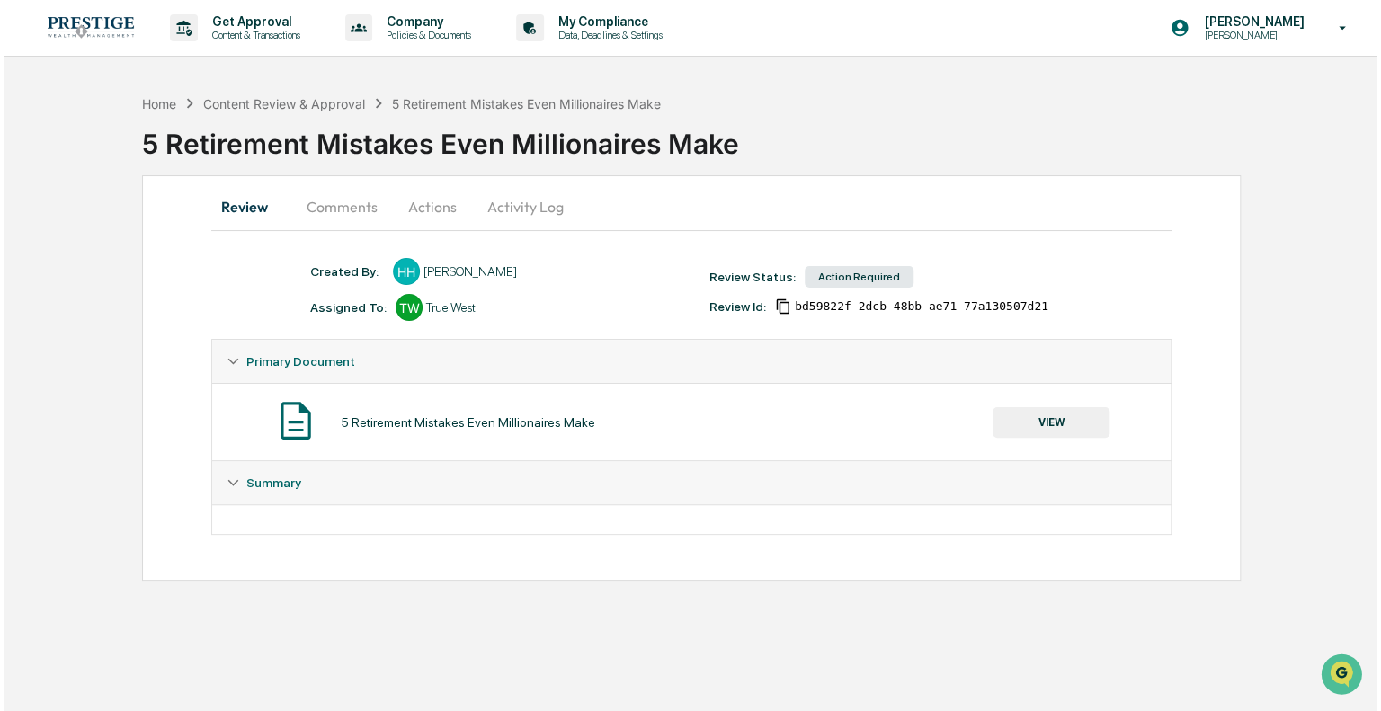
scroll to position [0, 0]
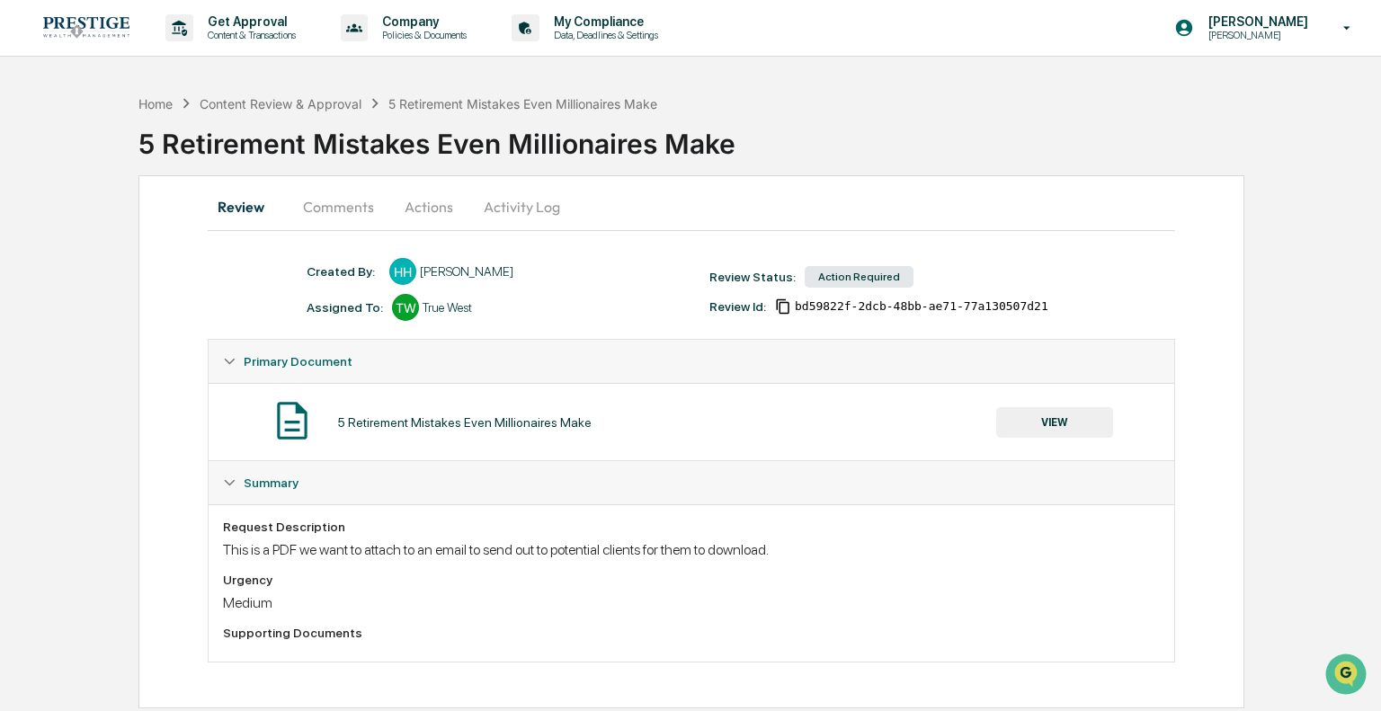
click at [1076, 423] on button "VIEW" at bounding box center [1054, 422] width 117 height 31
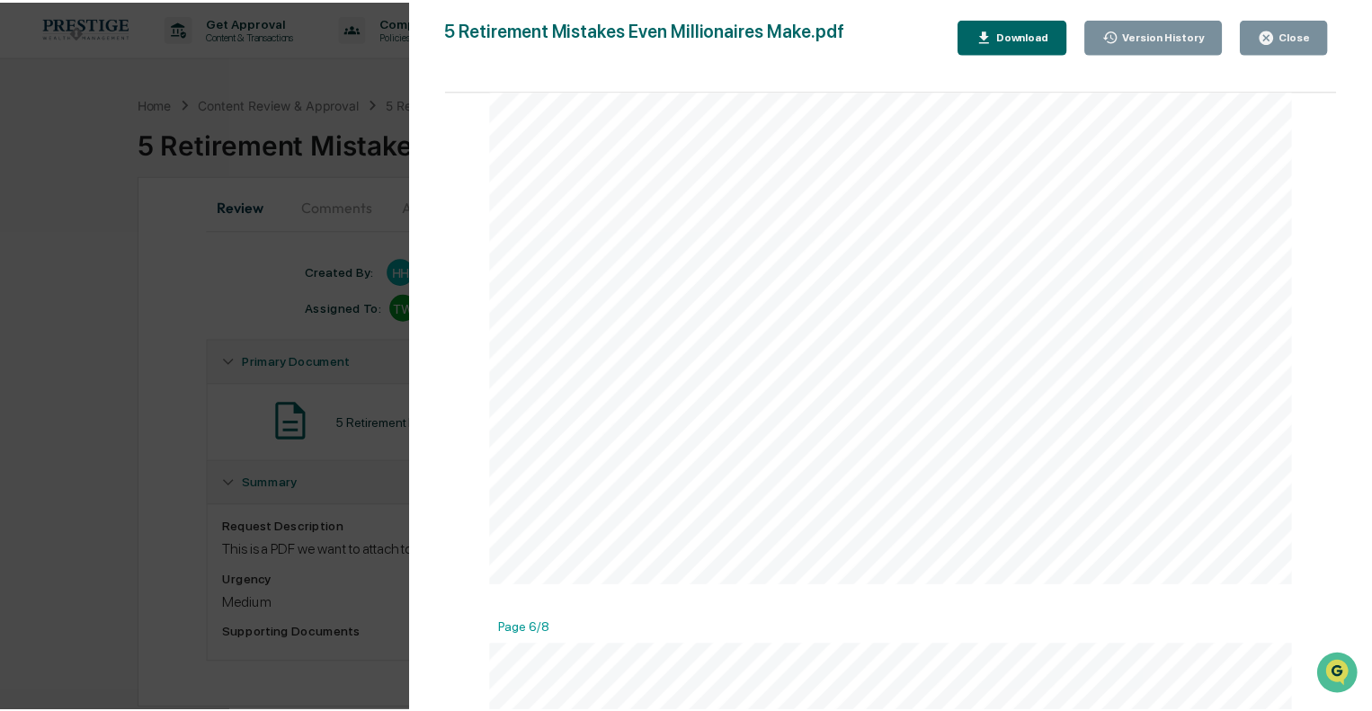
scroll to position [5664, 0]
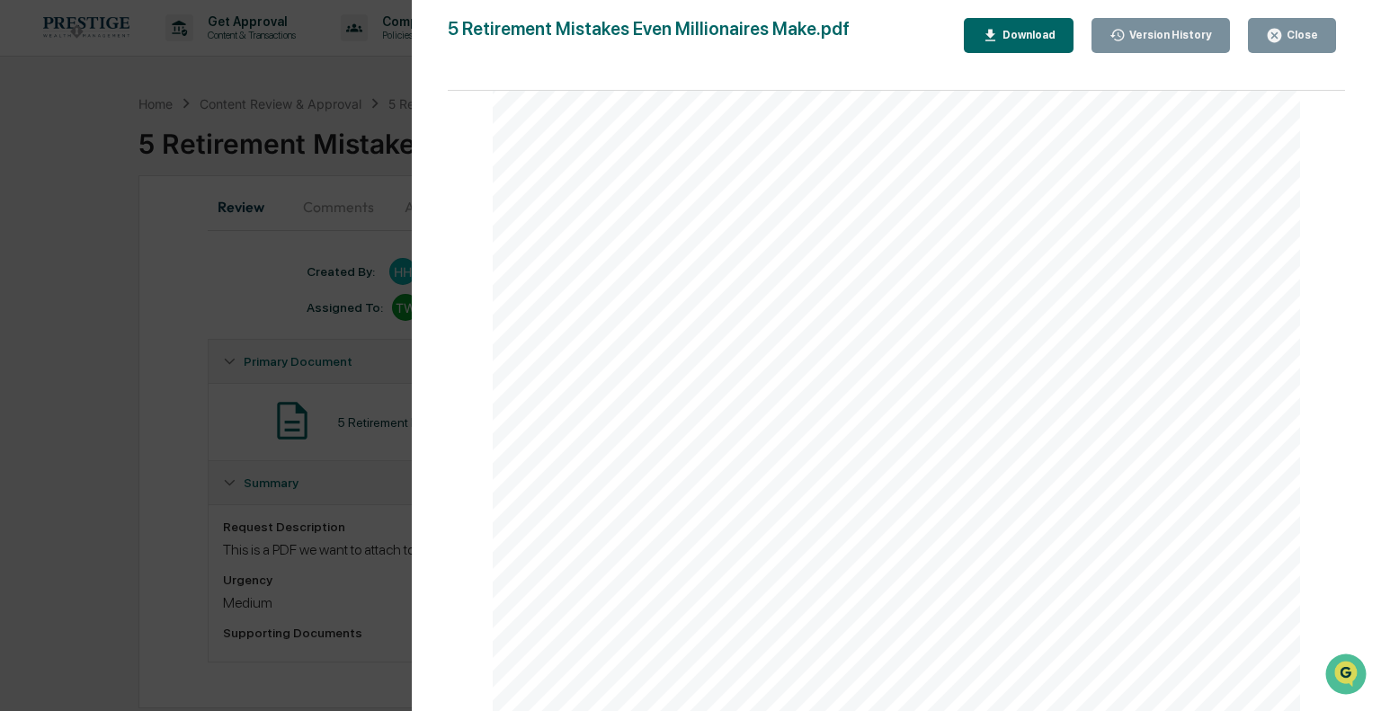
click at [335, 384] on div "Version History 07/28/2025, 05:31 PM Hannah Haessig 5 Retirement Mistakes Even …" at bounding box center [690, 355] width 1381 height 711
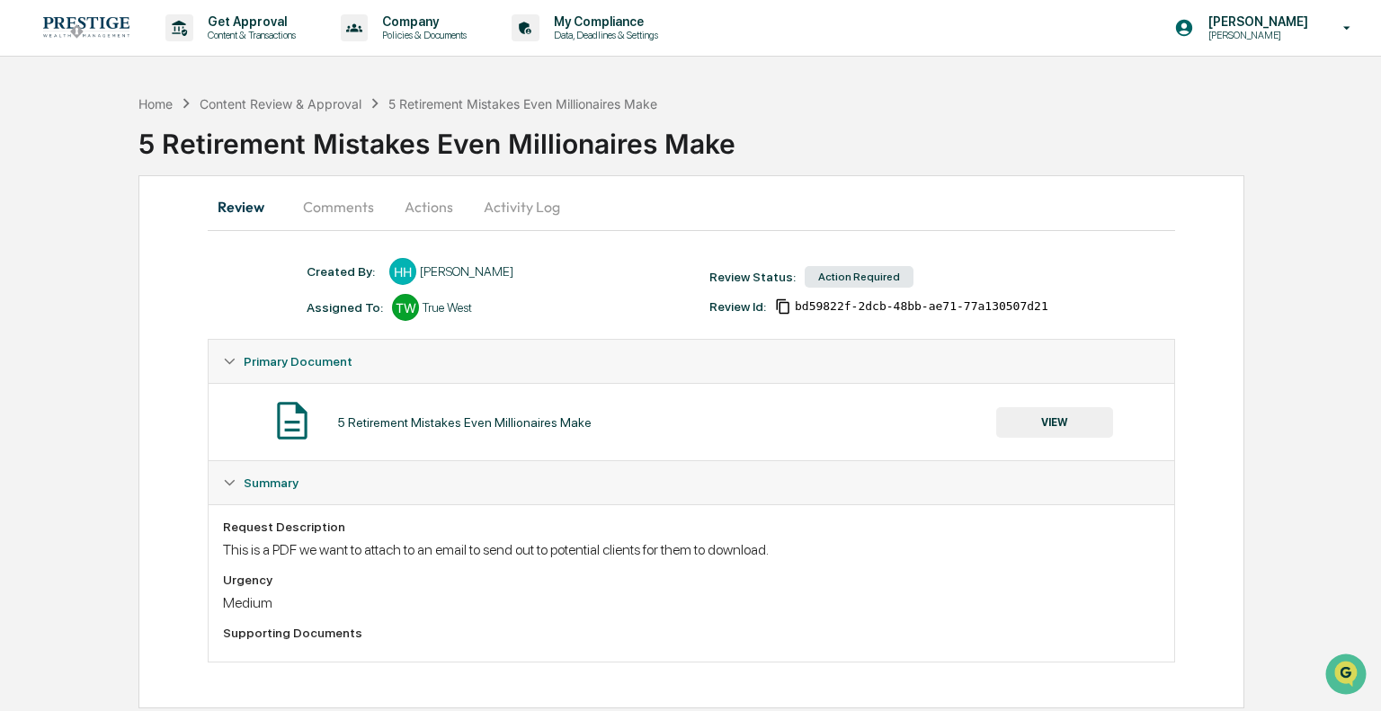
click at [312, 209] on button "Comments" at bounding box center [339, 206] width 100 height 43
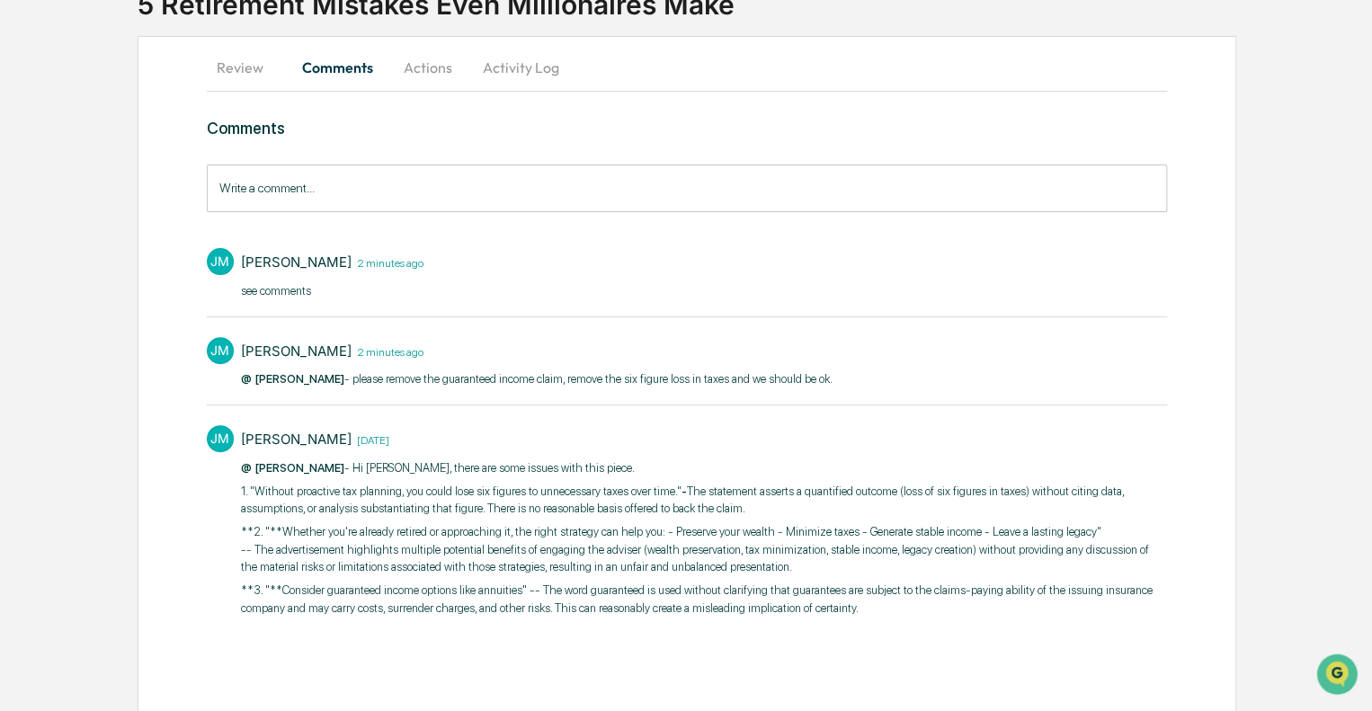
scroll to position [144, 0]
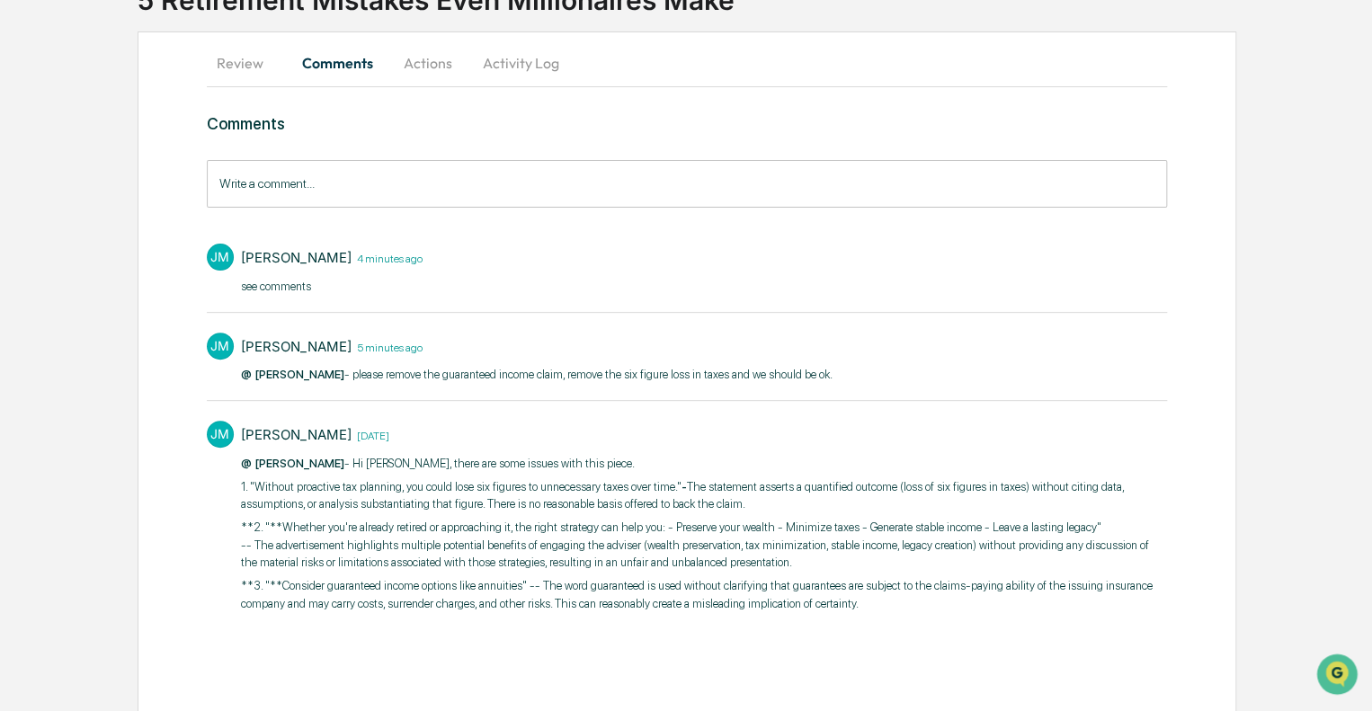
click at [726, 58] on div "Review Comments Actions Activity Log" at bounding box center [687, 62] width 960 height 43
click at [418, 68] on button "Actions" at bounding box center [428, 62] width 81 height 43
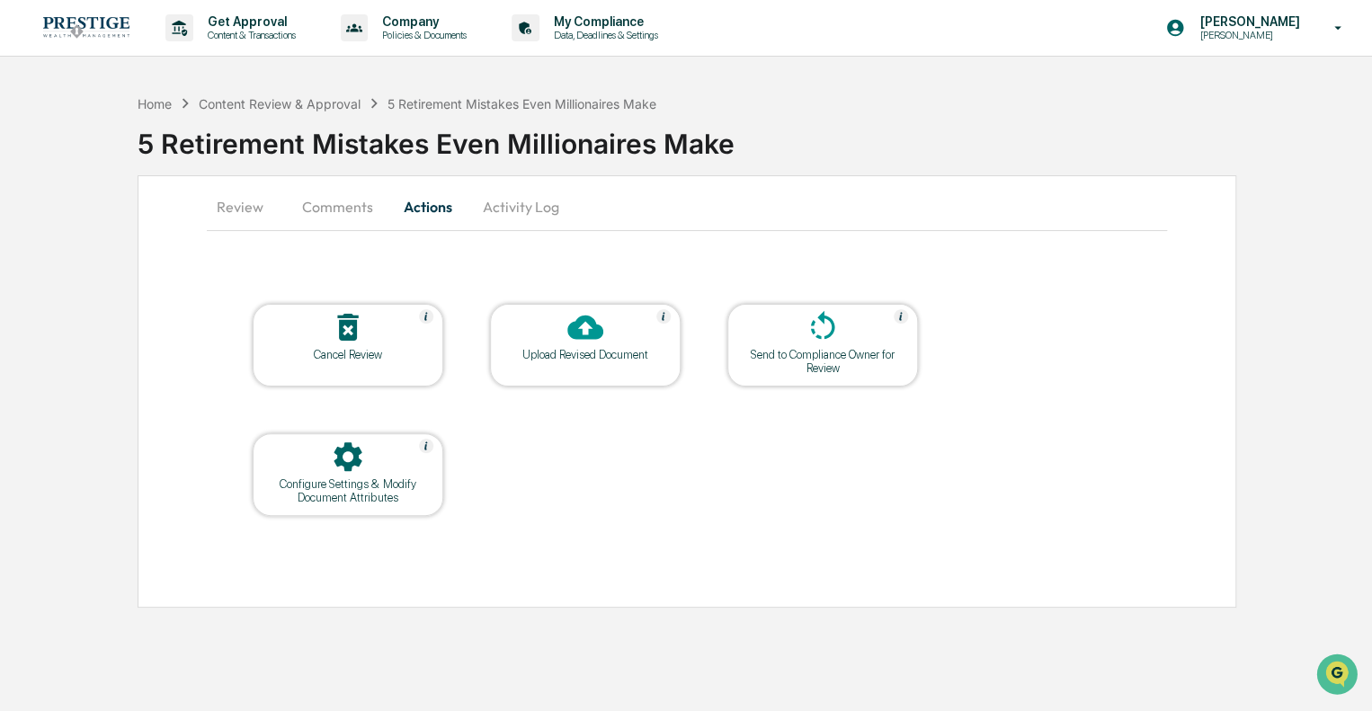
scroll to position [0, 0]
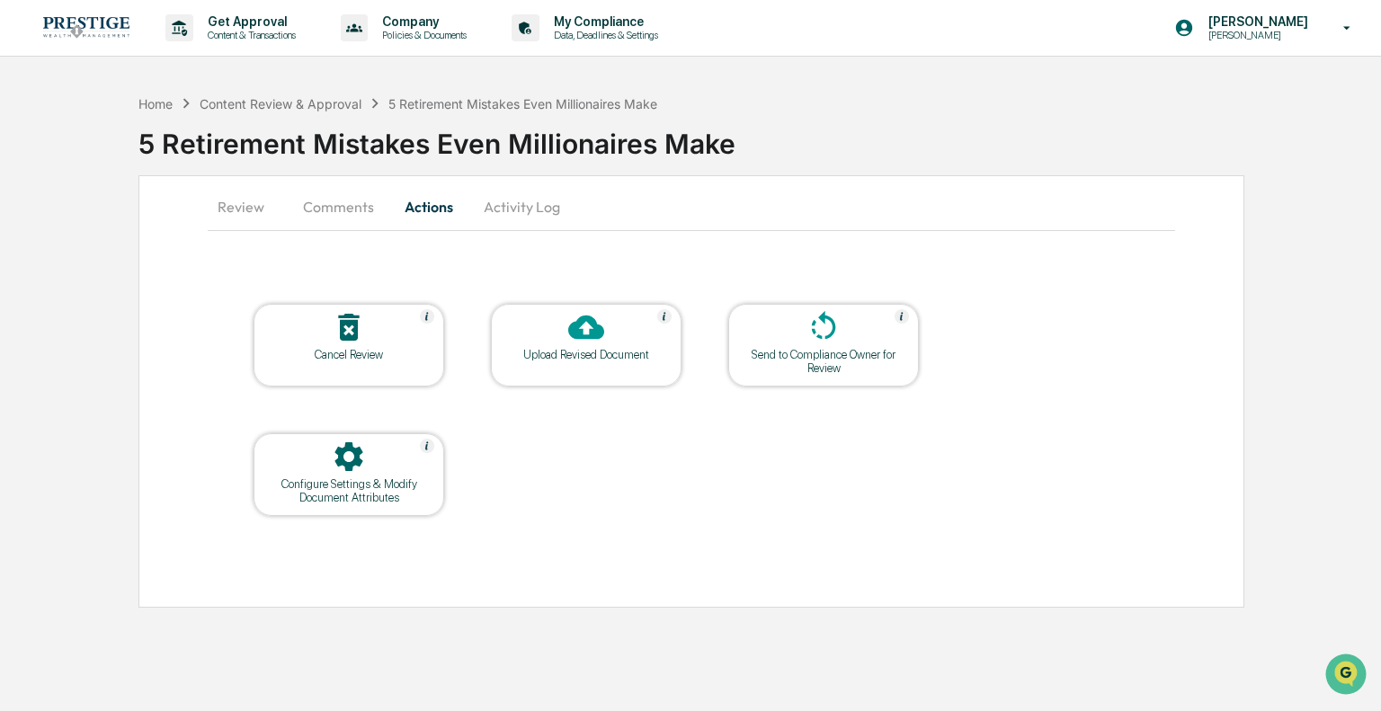
click at [564, 350] on div "Upload Revised Document" at bounding box center [586, 354] width 162 height 13
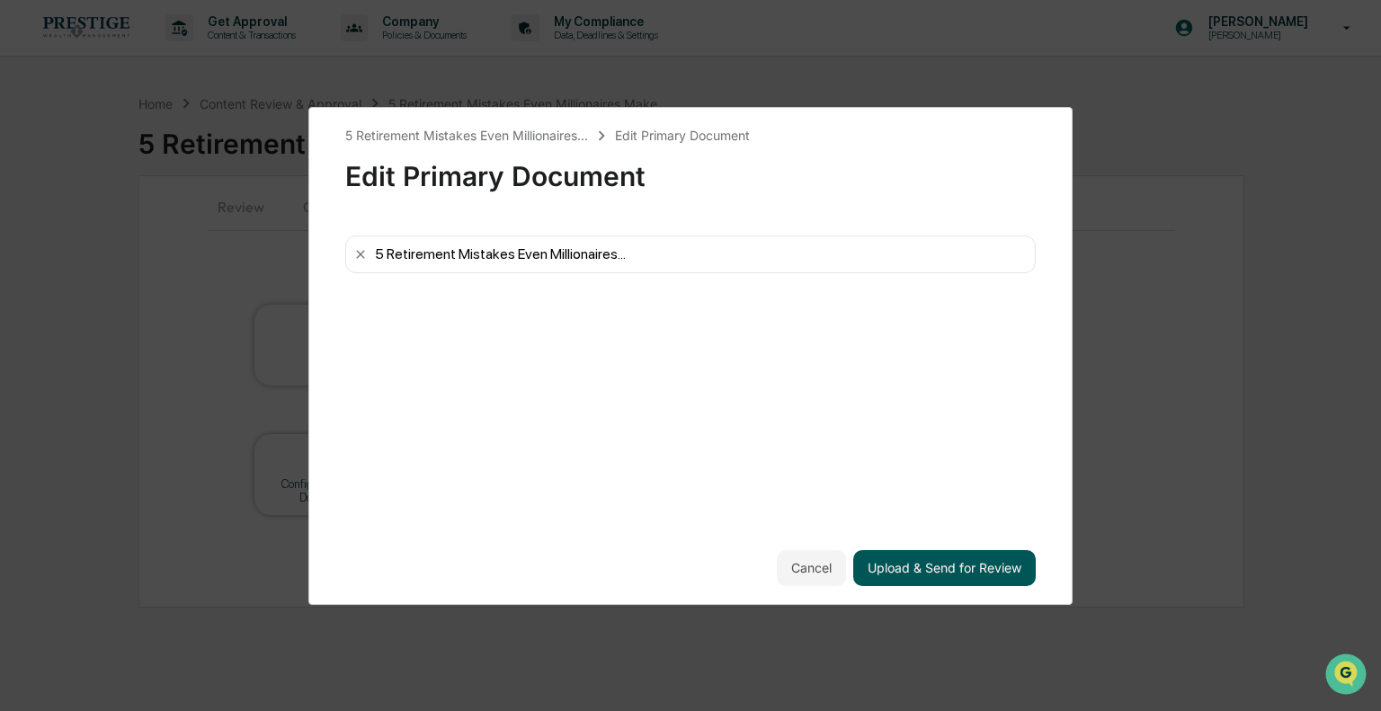
click at [967, 565] on button "Upload & Send for Review" at bounding box center [944, 568] width 183 height 36
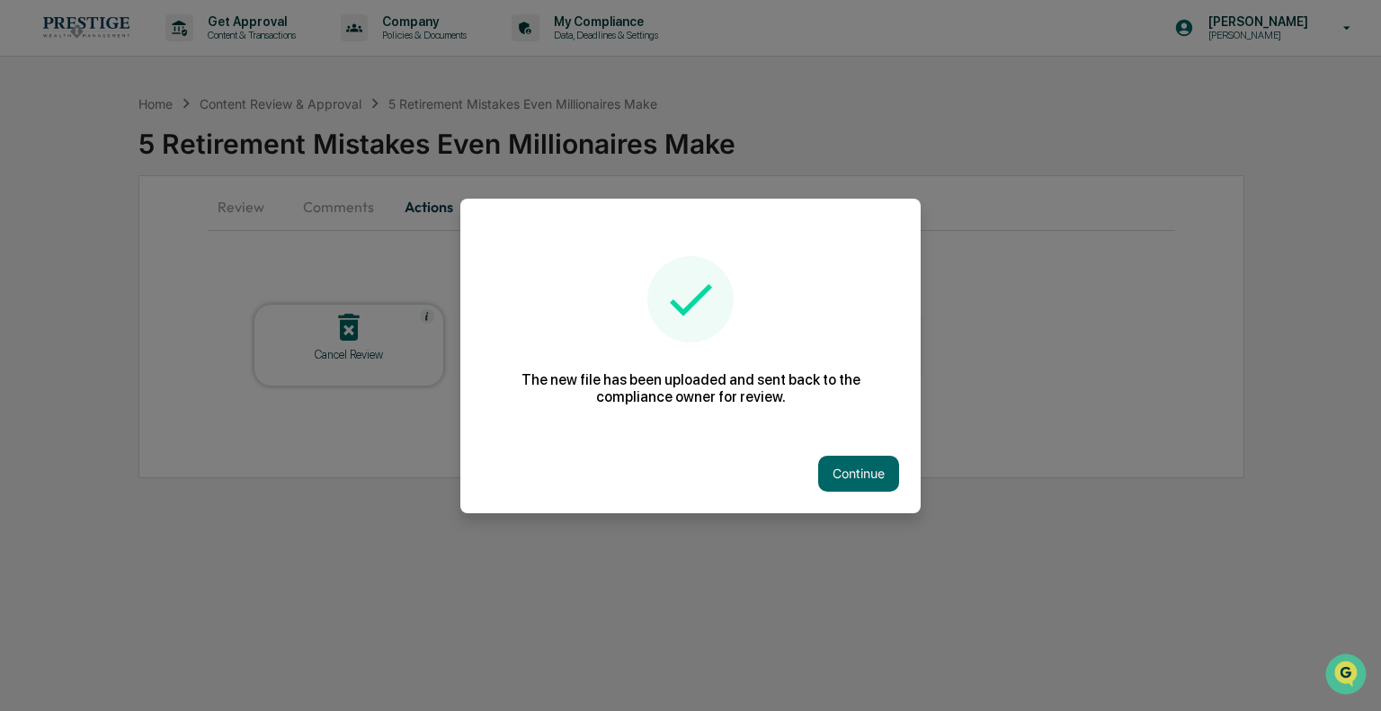
click at [872, 478] on button "Continue" at bounding box center [858, 474] width 81 height 36
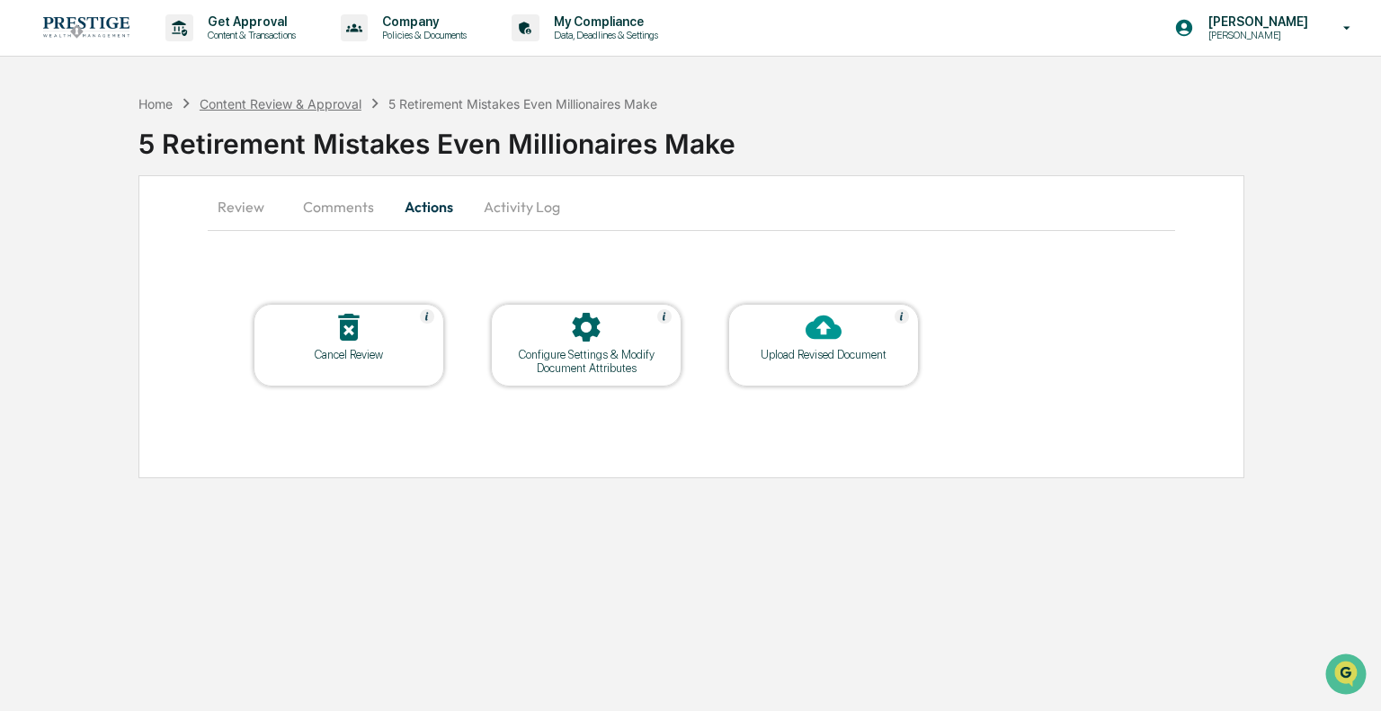
click at [335, 104] on div "Content Review & Approval" at bounding box center [281, 103] width 162 height 15
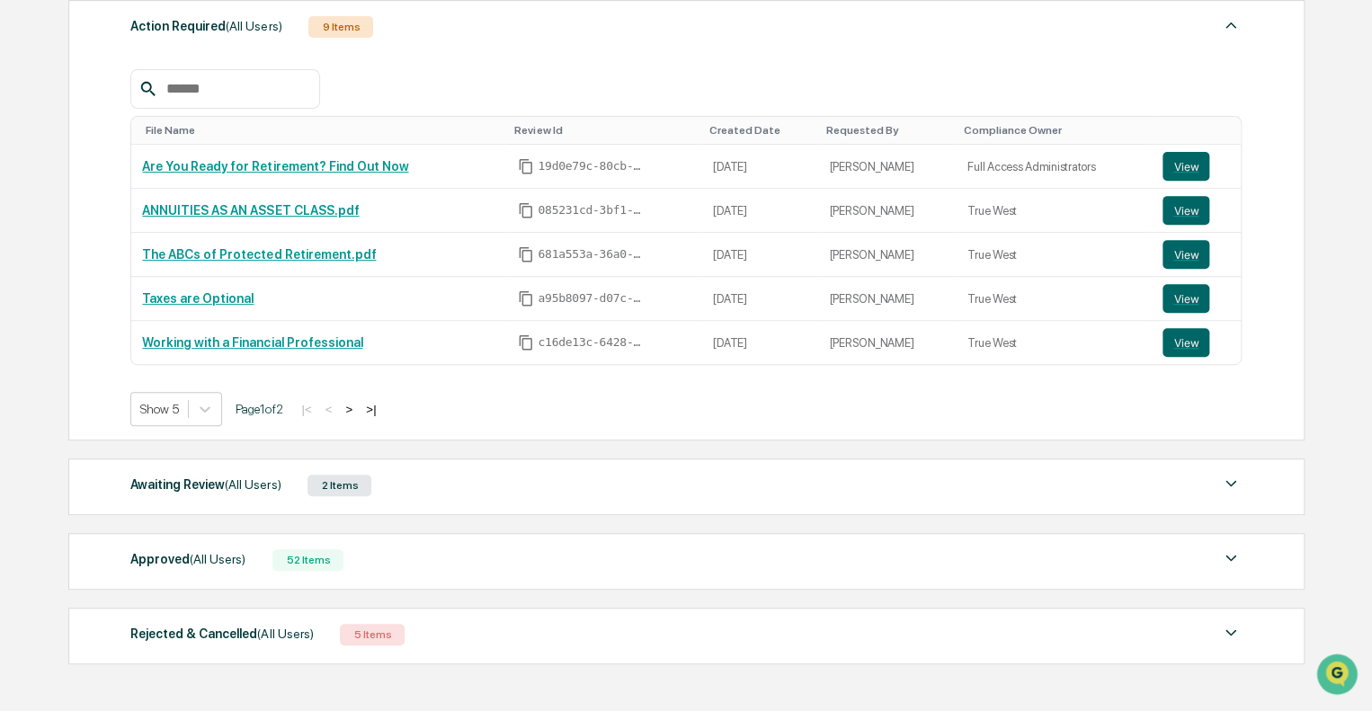
scroll to position [356, 0]
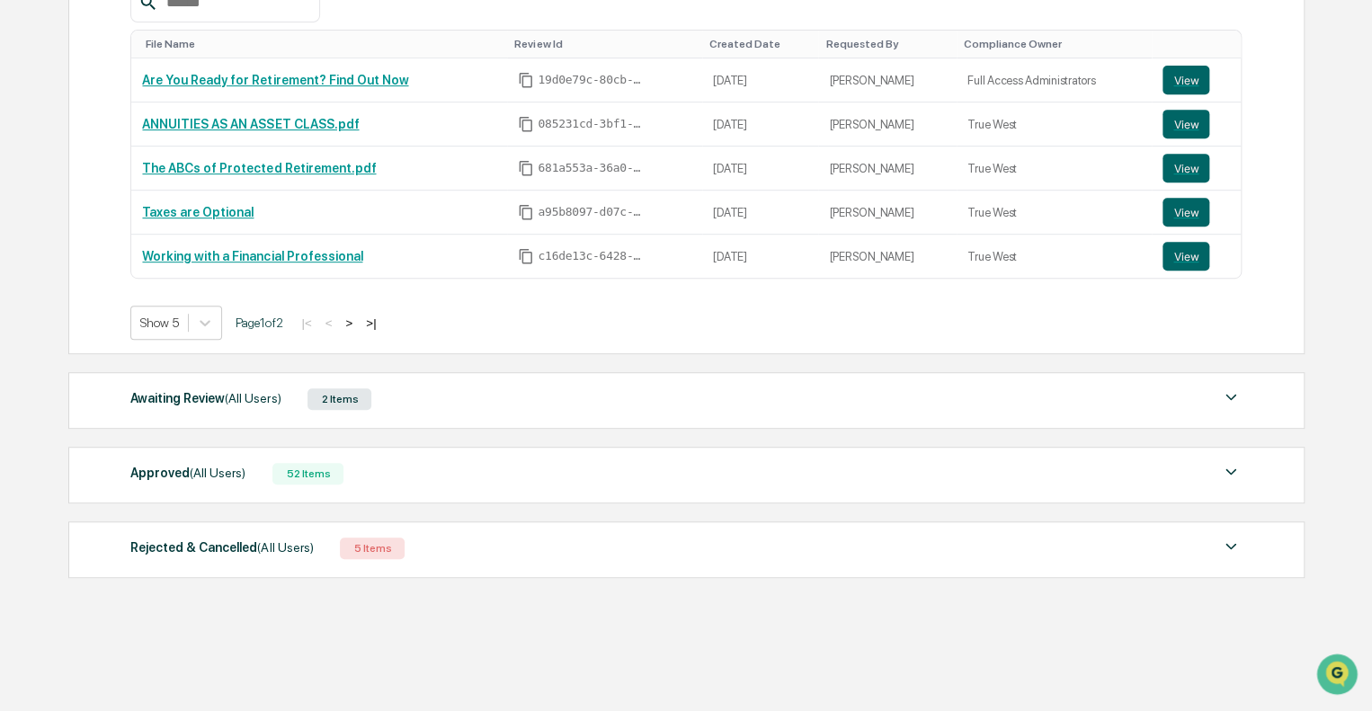
click at [682, 413] on div "Awaiting Review (All Users) 2 Items File Name Review Id Created Date Requested …" at bounding box center [686, 400] width 1236 height 57
click at [680, 405] on div "Awaiting Review (All Users) 2 Items" at bounding box center [685, 399] width 1111 height 25
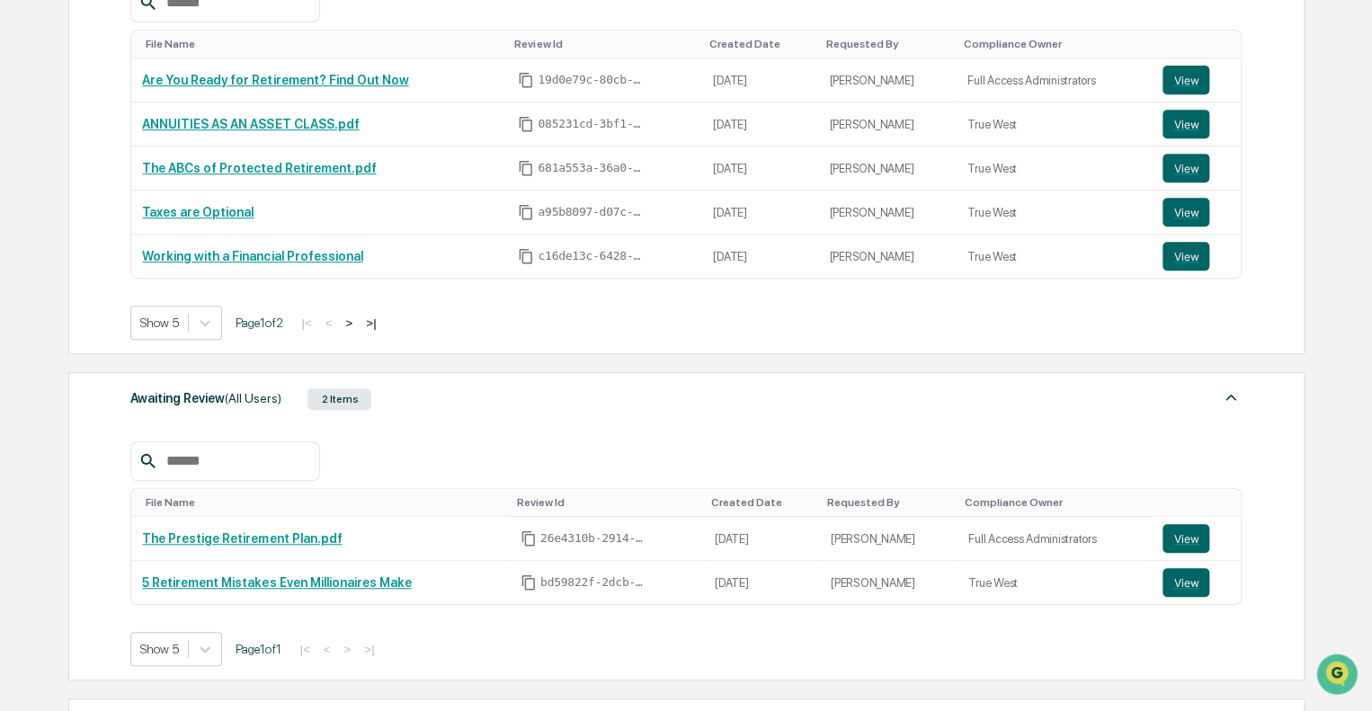
click at [680, 405] on div "Awaiting Review (All Users) 2 Items" at bounding box center [685, 399] width 1111 height 25
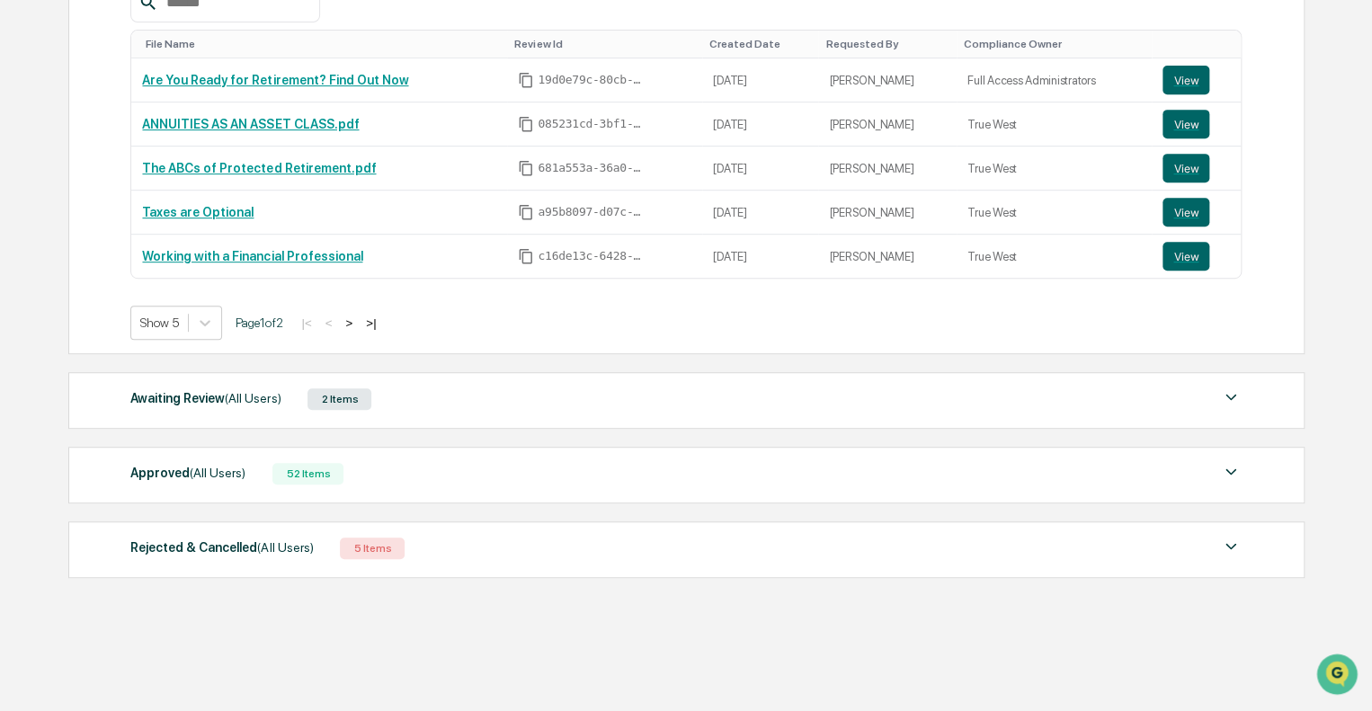
click at [680, 405] on div "Awaiting Review (All Users) 2 Items" at bounding box center [685, 399] width 1111 height 25
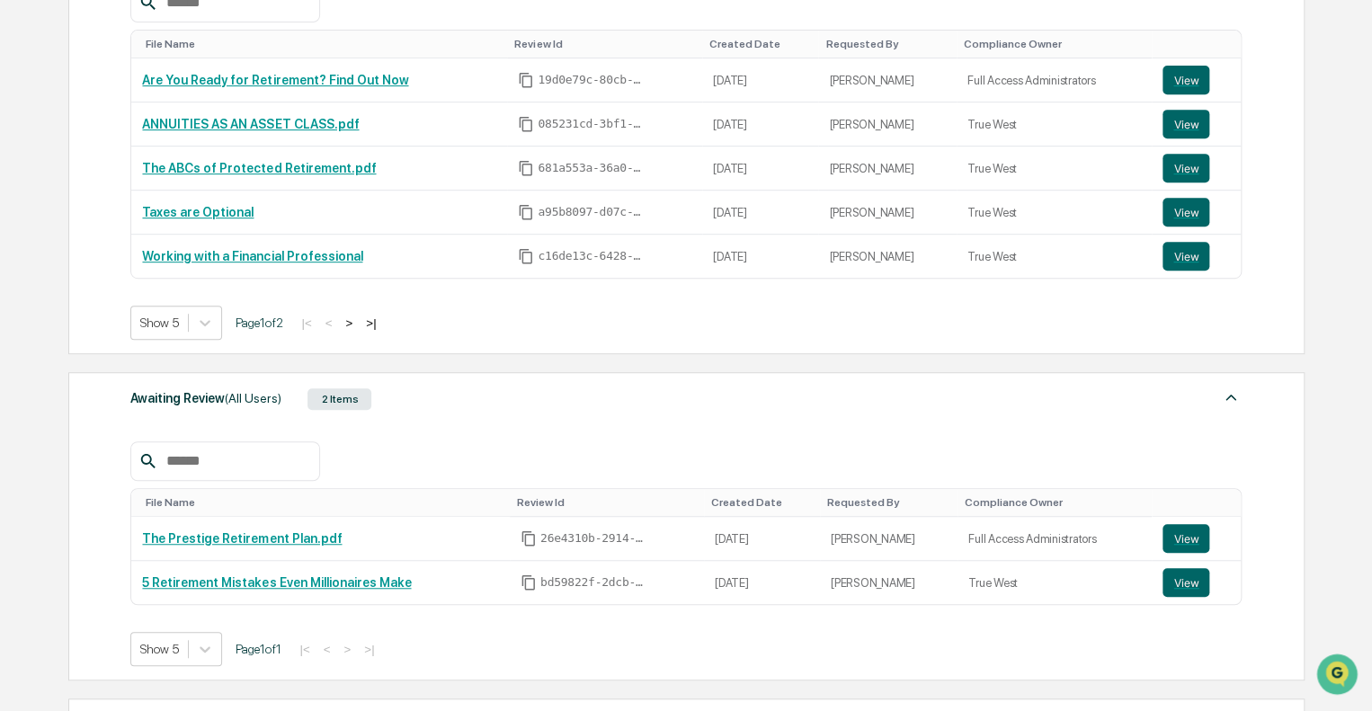
click at [680, 405] on div "Awaiting Review (All Users) 2 Items" at bounding box center [685, 399] width 1111 height 25
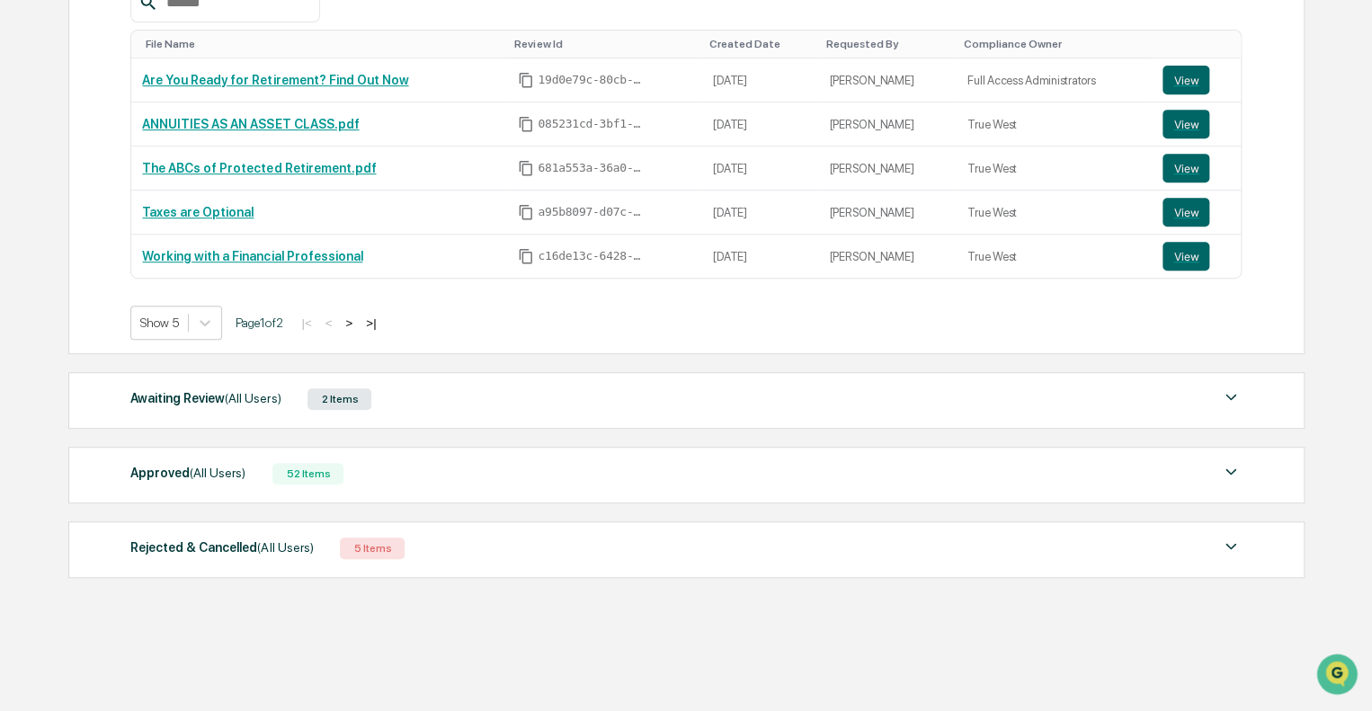
click at [680, 405] on div "Awaiting Review (All Users) 2 Items" at bounding box center [685, 399] width 1111 height 25
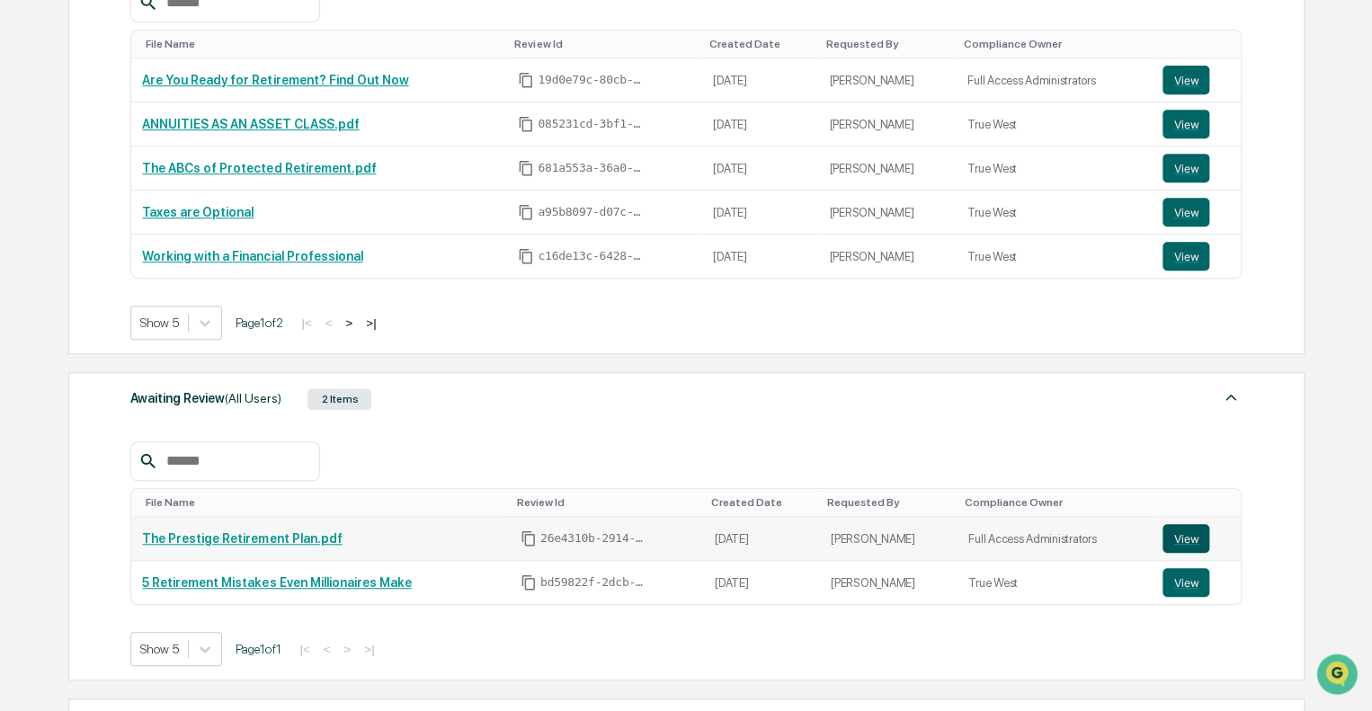
click at [1171, 530] on button "View" at bounding box center [1186, 538] width 47 height 29
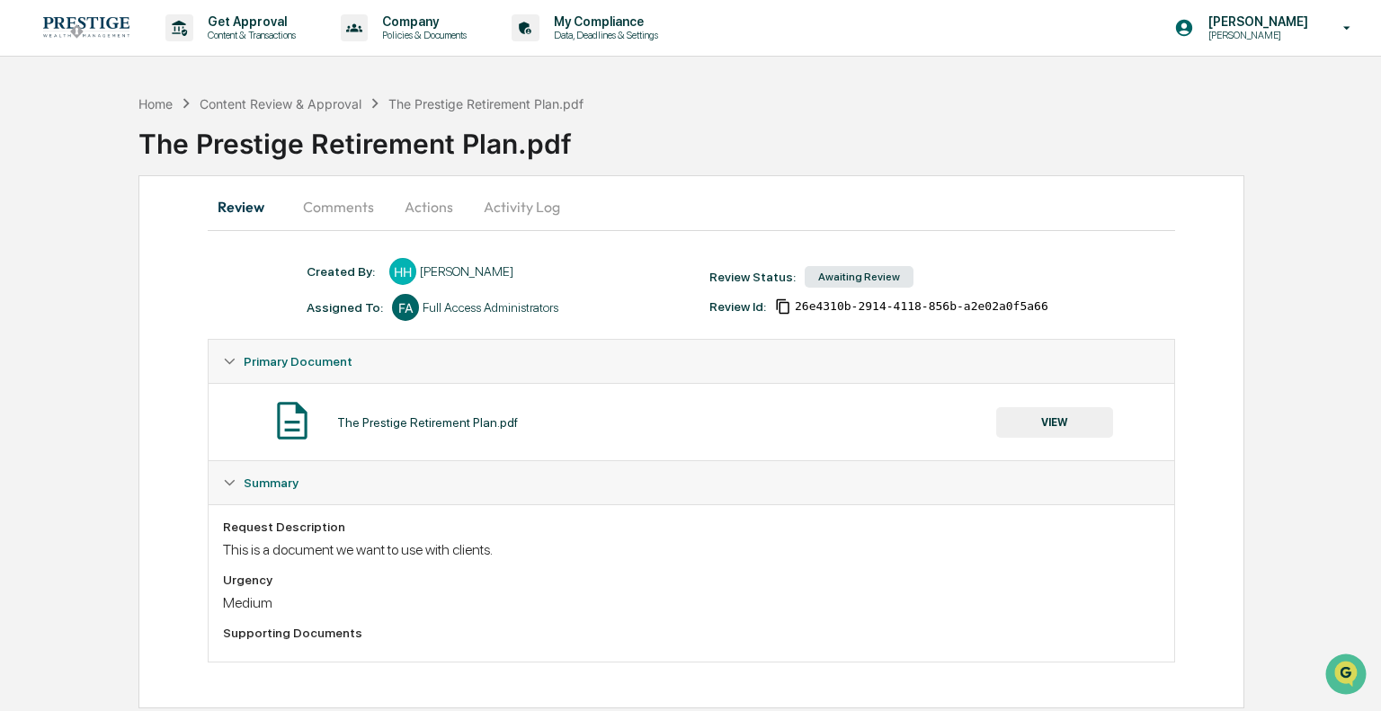
click at [1075, 430] on button "VIEW" at bounding box center [1054, 422] width 117 height 31
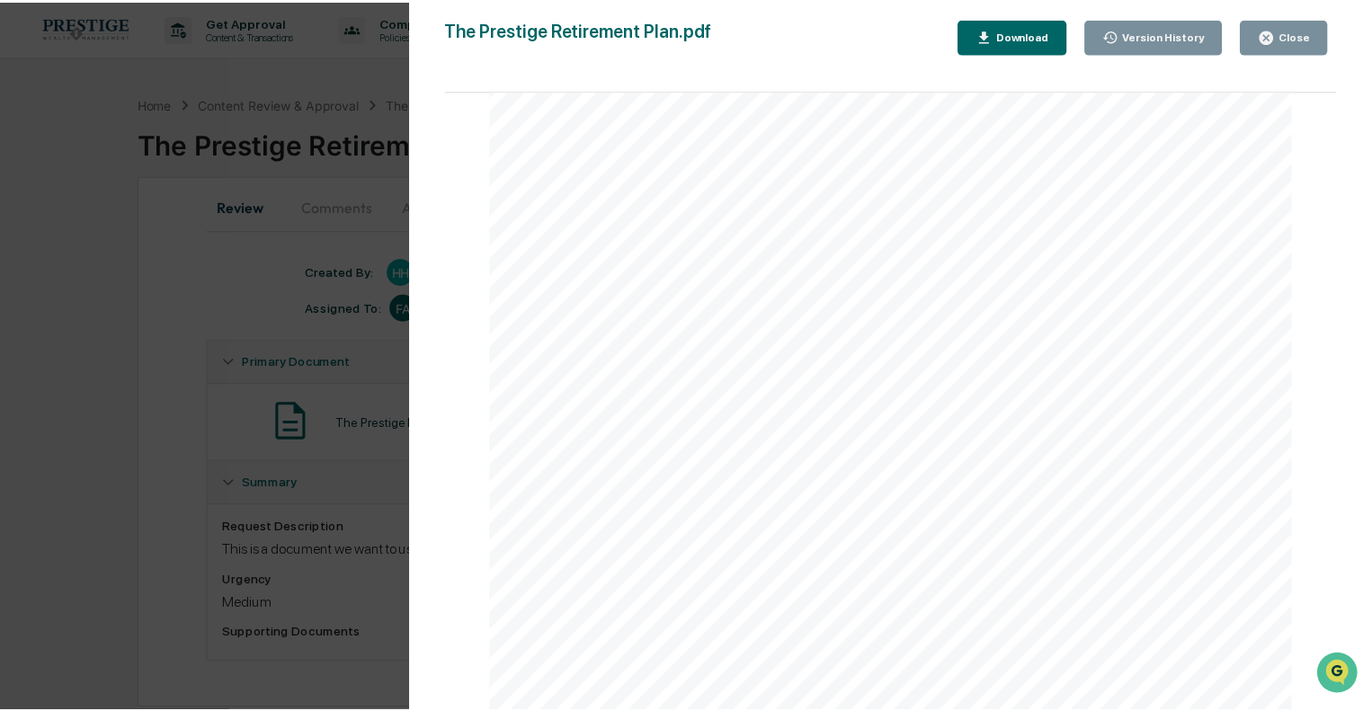
scroll to position [9304, 0]
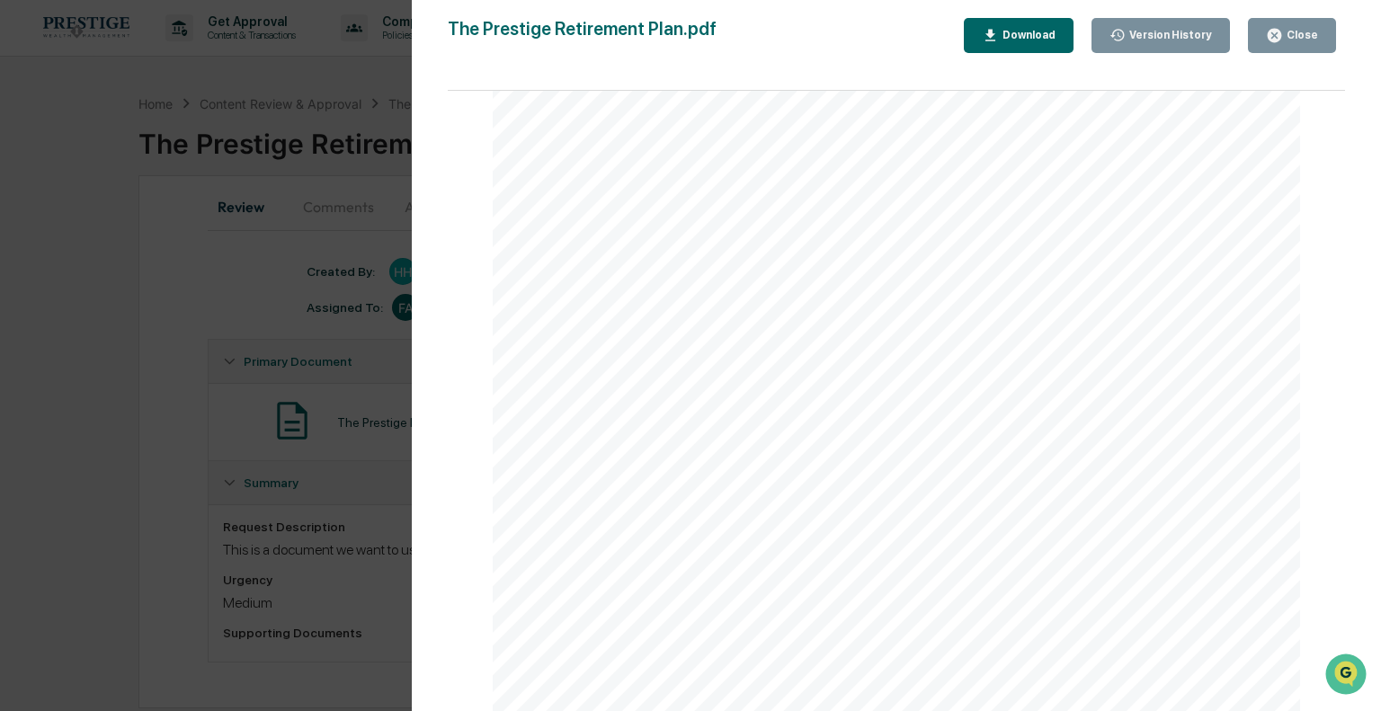
click at [116, 380] on div "Version History [DATE] 09:32 PM [PERSON_NAME] The Prestige Retirement Plan.pdf …" at bounding box center [690, 355] width 1381 height 711
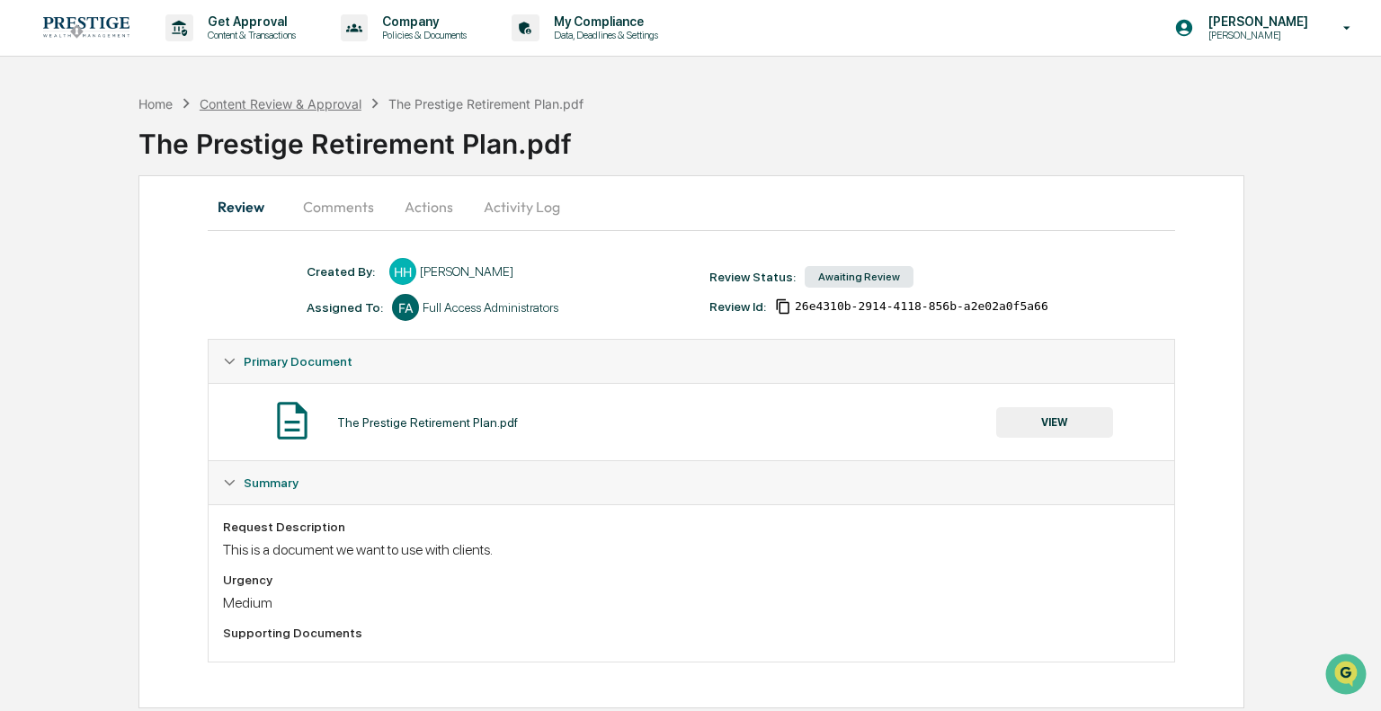
click at [271, 100] on div "Content Review & Approval" at bounding box center [281, 103] width 162 height 15
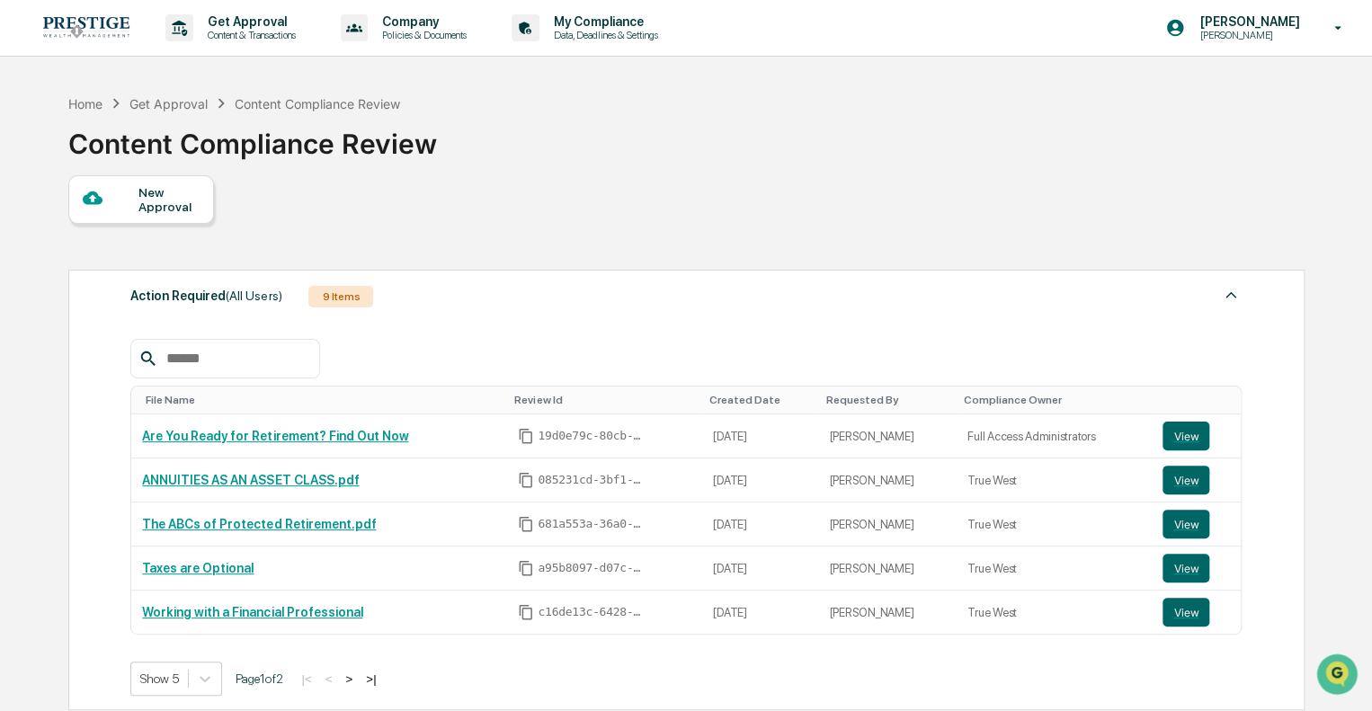
scroll to position [356, 0]
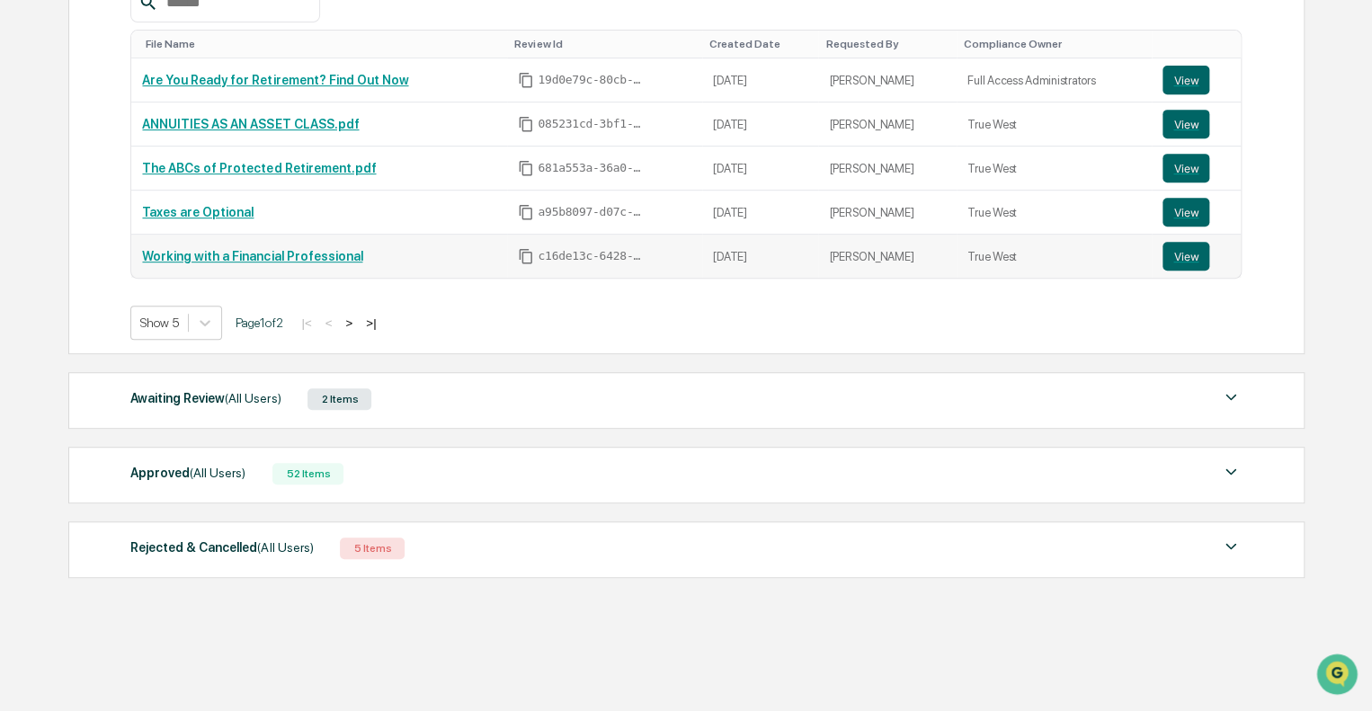
click at [275, 255] on link "Working with a Financial Professional" at bounding box center [252, 256] width 220 height 14
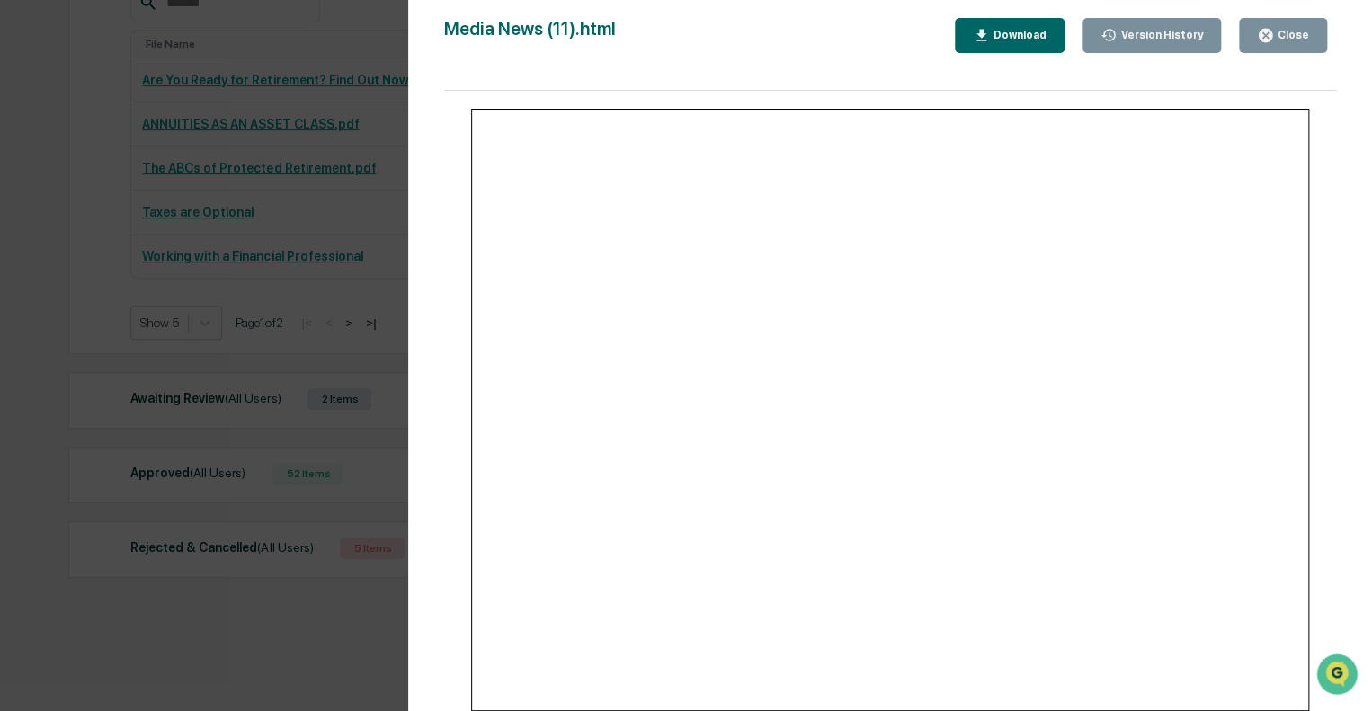
click at [194, 273] on div "Version History 07/10/2025, 02:29 PM Hannah Haessig Media News (11).html Close …" at bounding box center [686, 355] width 1372 height 711
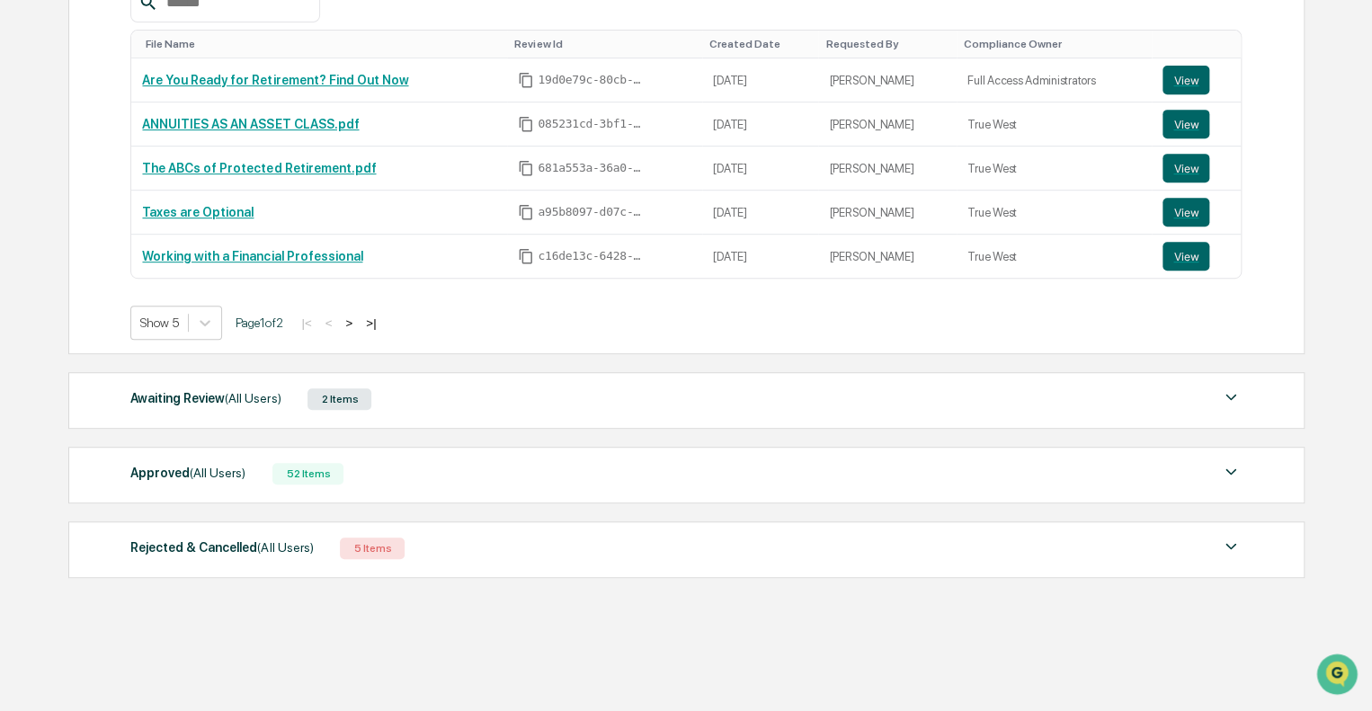
click at [430, 474] on div "Approved (All Users) 52 Items" at bounding box center [685, 473] width 1111 height 25
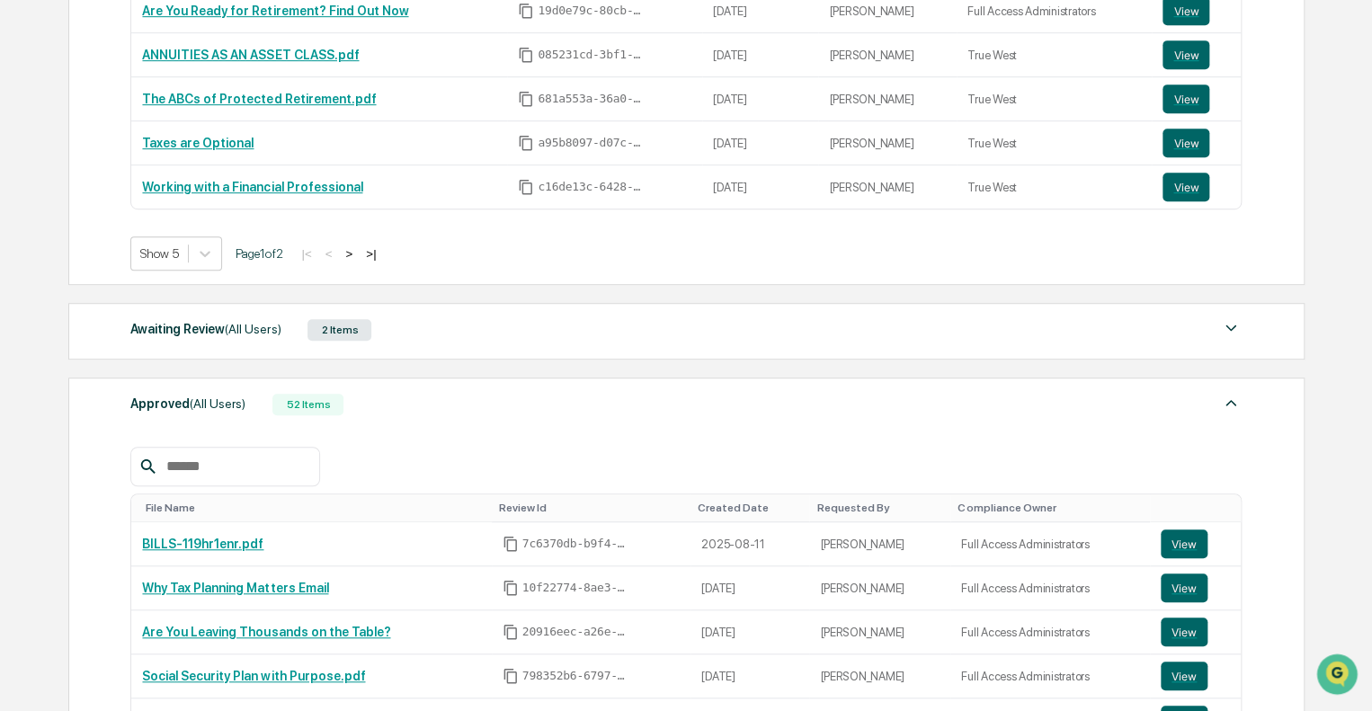
scroll to position [536, 0]
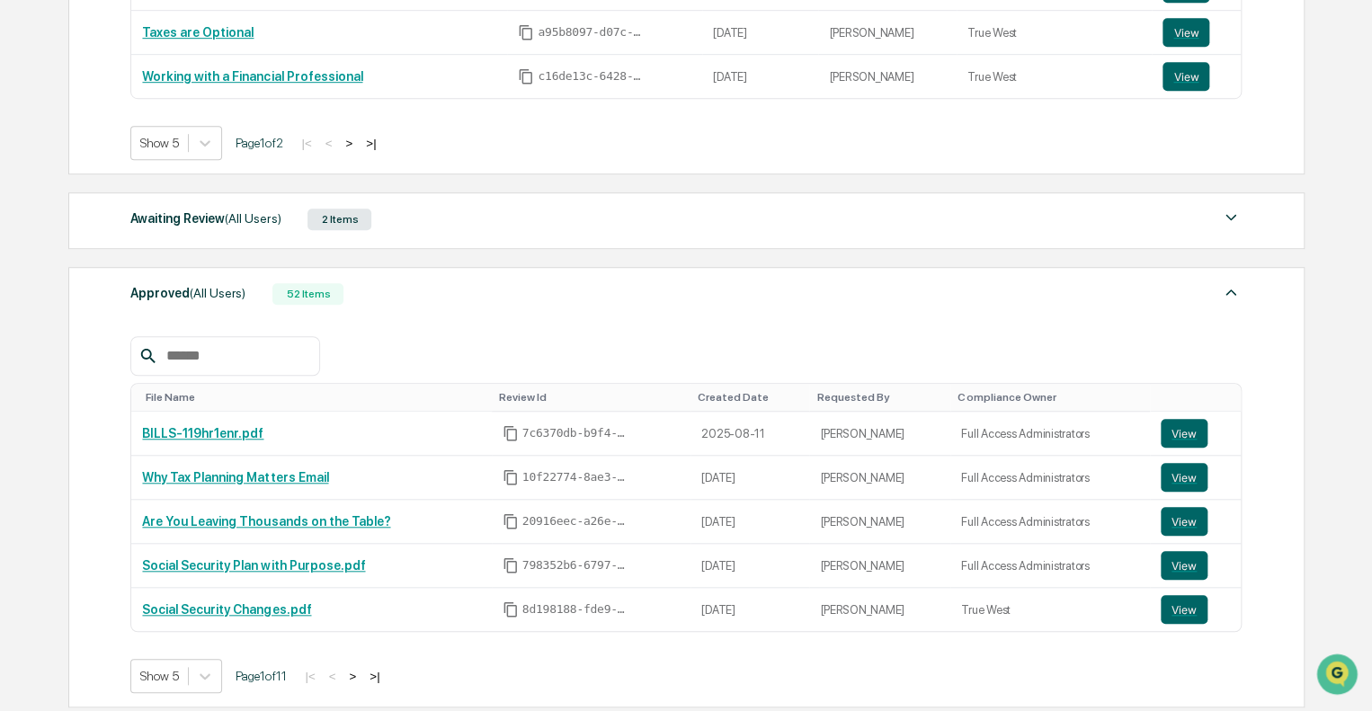
click at [245, 358] on input "text" at bounding box center [235, 355] width 153 height 23
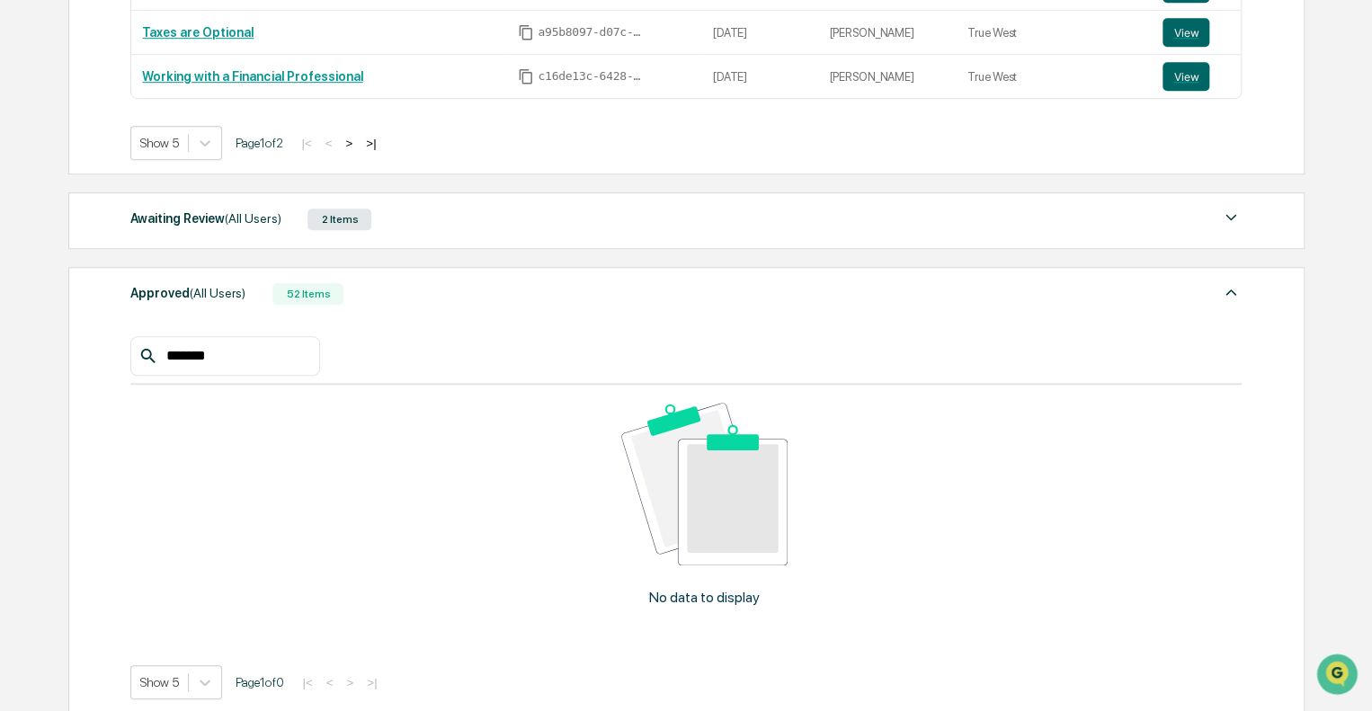
type input "*******"
click at [248, 338] on div "*******" at bounding box center [224, 356] width 189 height 40
click at [248, 347] on input "*******" at bounding box center [235, 355] width 153 height 23
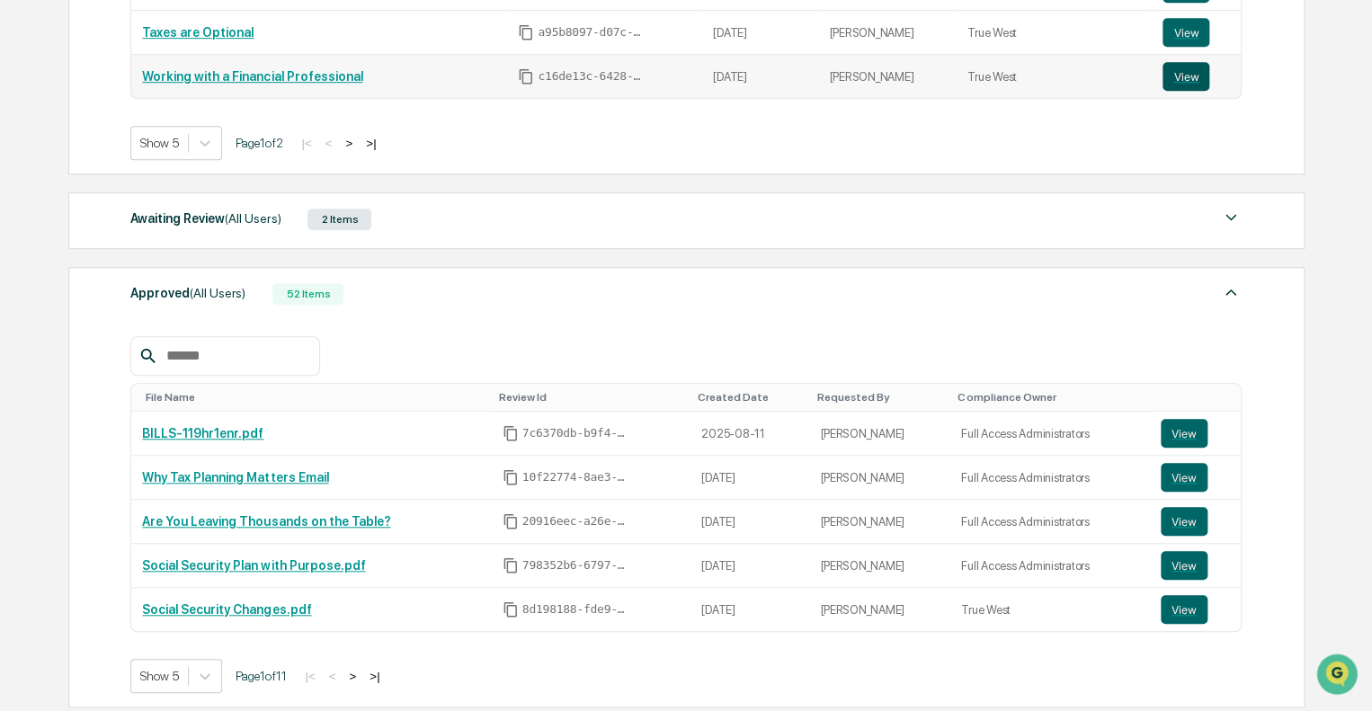
click at [1186, 75] on button "View" at bounding box center [1186, 76] width 47 height 29
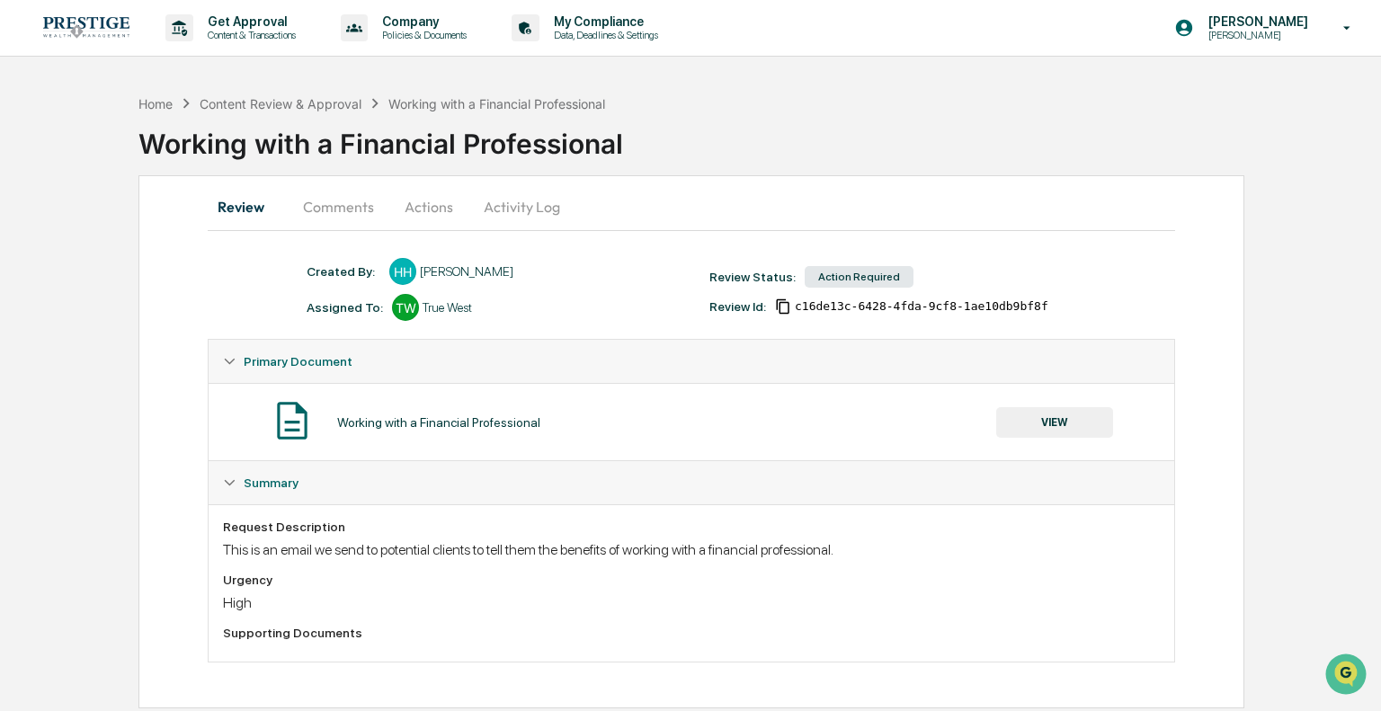
click at [362, 208] on button "Comments" at bounding box center [339, 206] width 100 height 43
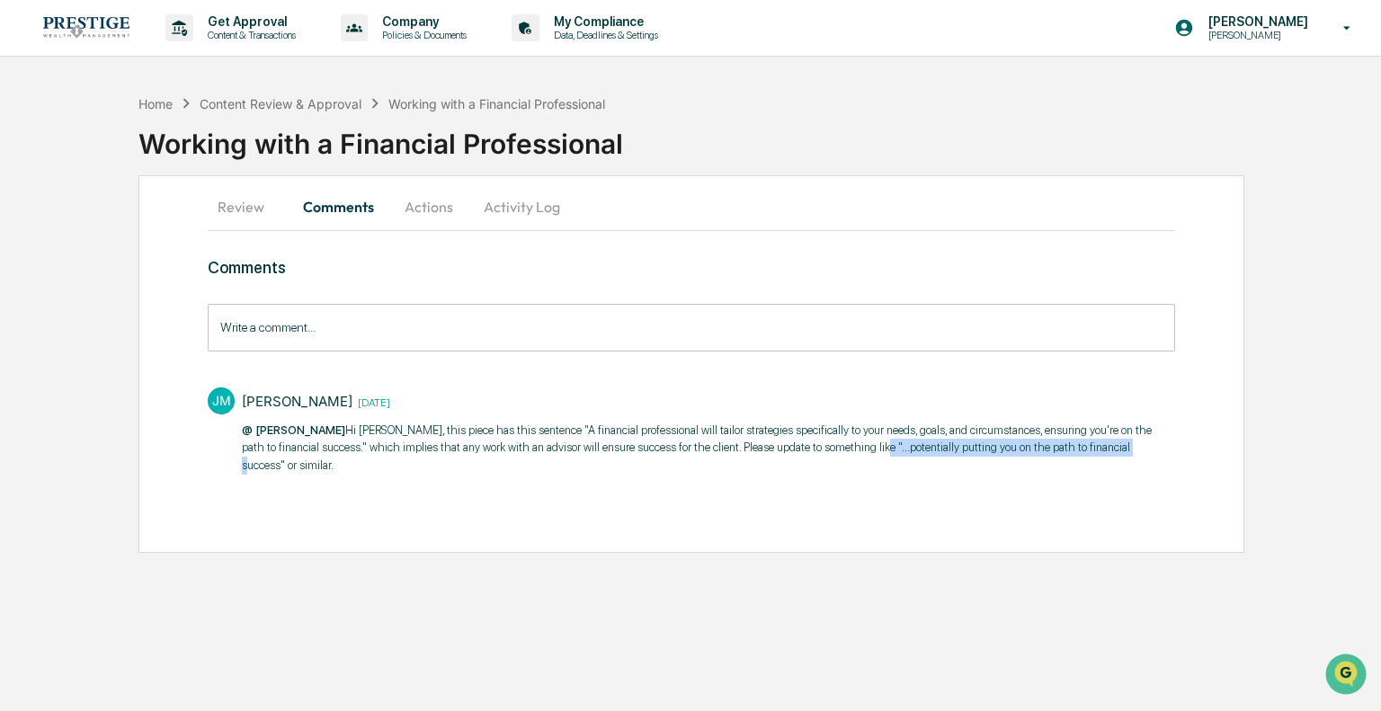
drag, startPoint x: 817, startPoint y: 447, endPoint x: 1072, endPoint y: 470, distance: 255.5
click at [1072, 470] on div "Comments Write a comment... Write a comment... [PERSON_NAME] [PERSON_NAME] [DAT…" at bounding box center [691, 400] width 967 height 285
copy p "potentially putting you on the path to financial success"
click at [426, 205] on button "Actions" at bounding box center [428, 206] width 81 height 43
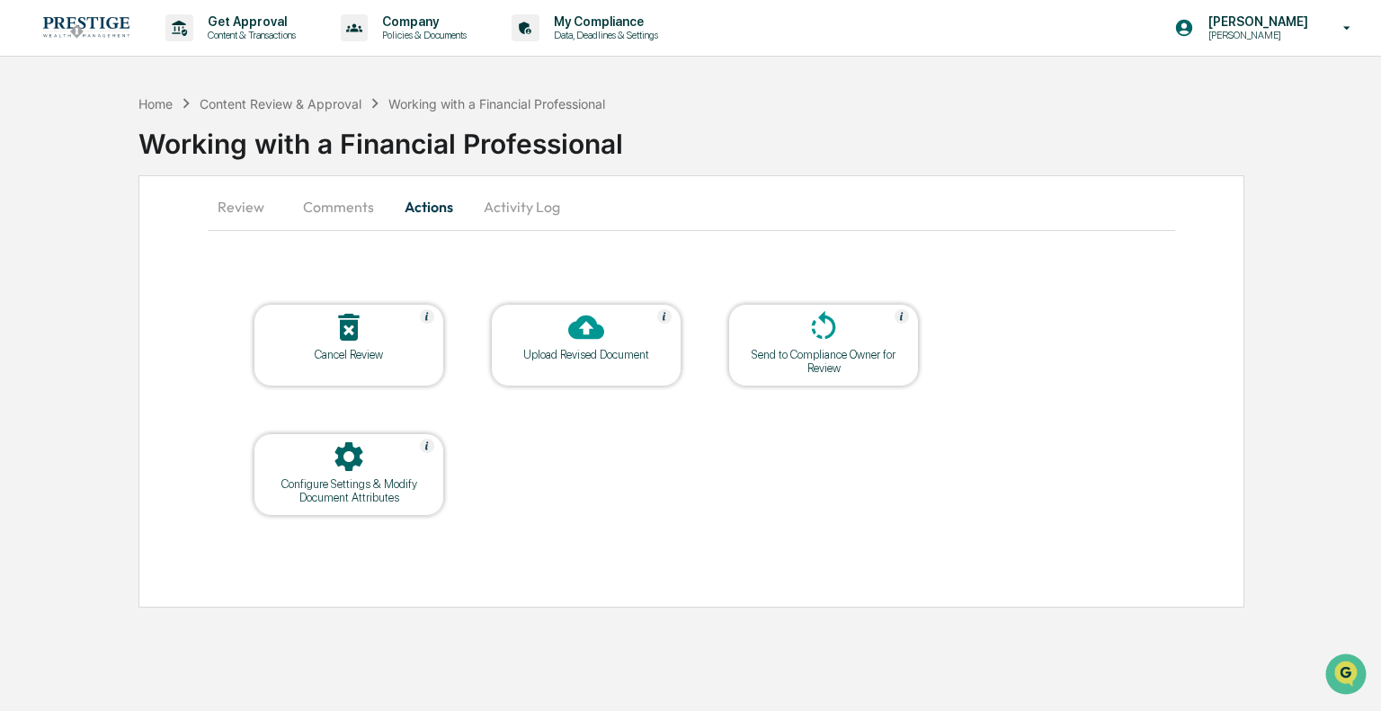
click at [573, 341] on icon at bounding box center [586, 327] width 36 height 36
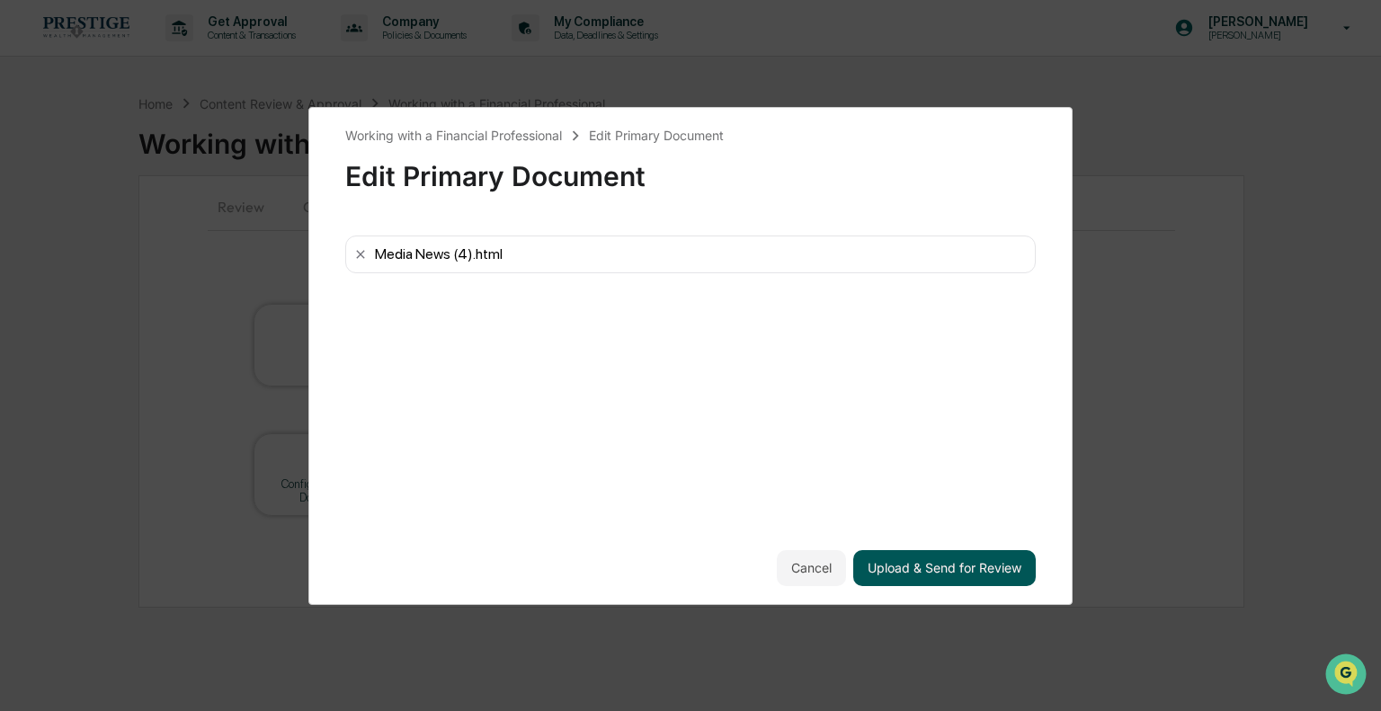
click at [924, 567] on button "Upload & Send for Review" at bounding box center [944, 568] width 183 height 36
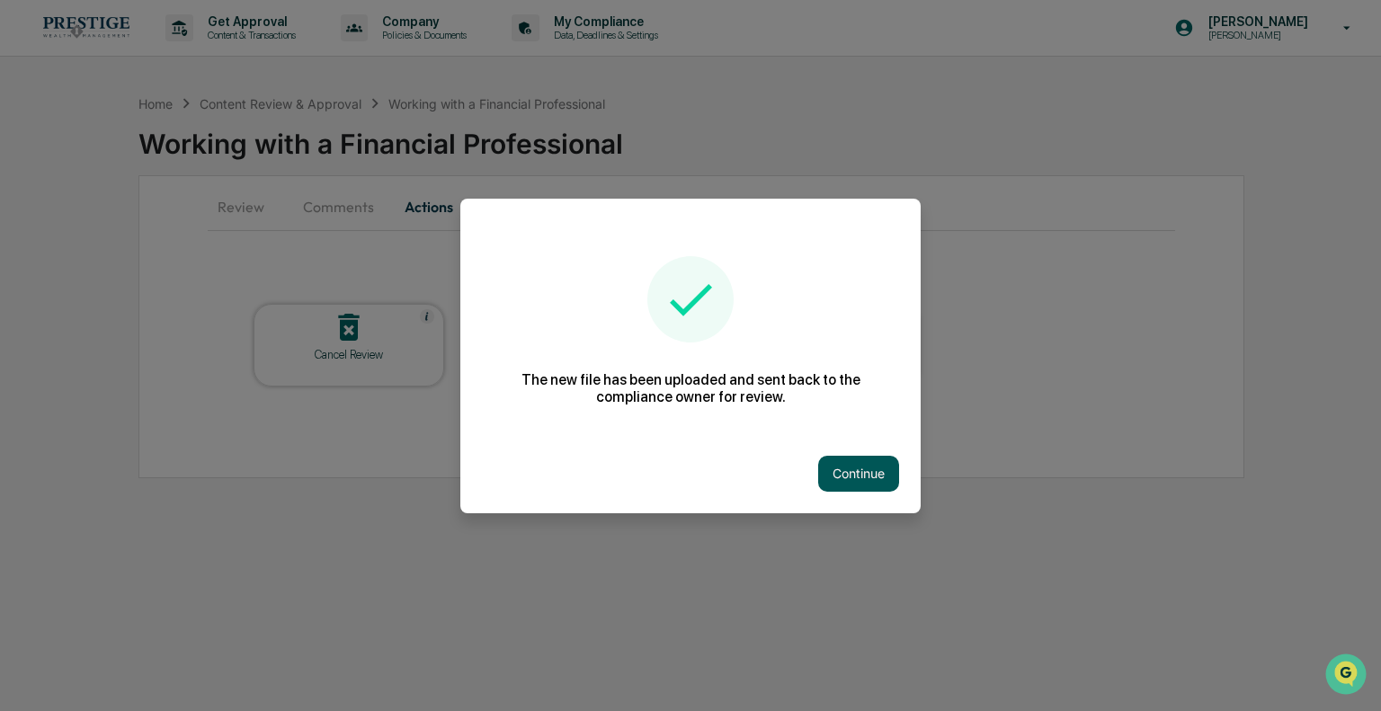
click at [856, 475] on button "Continue" at bounding box center [858, 474] width 81 height 36
